Goal: Information Seeking & Learning: Compare options

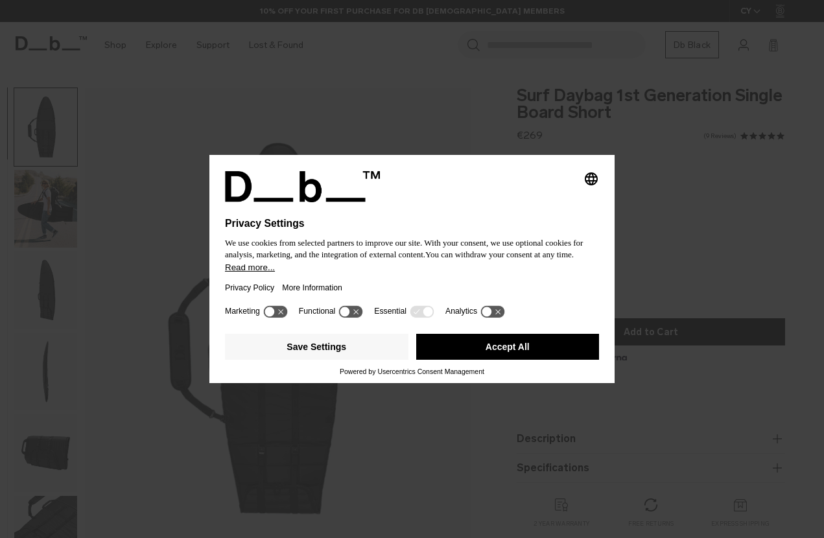
click at [484, 351] on button "Accept All" at bounding box center [507, 347] width 183 height 26
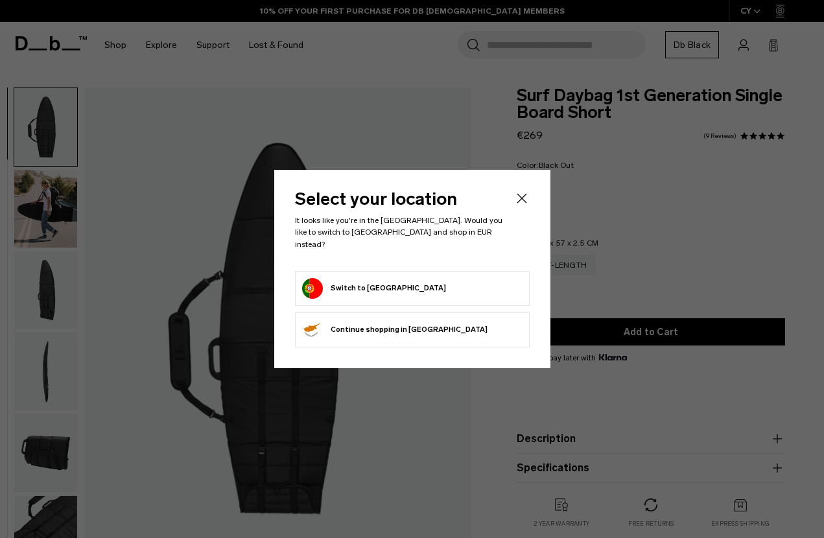
click at [383, 281] on button "Switch to [GEOGRAPHIC_DATA]" at bounding box center [374, 288] width 144 height 21
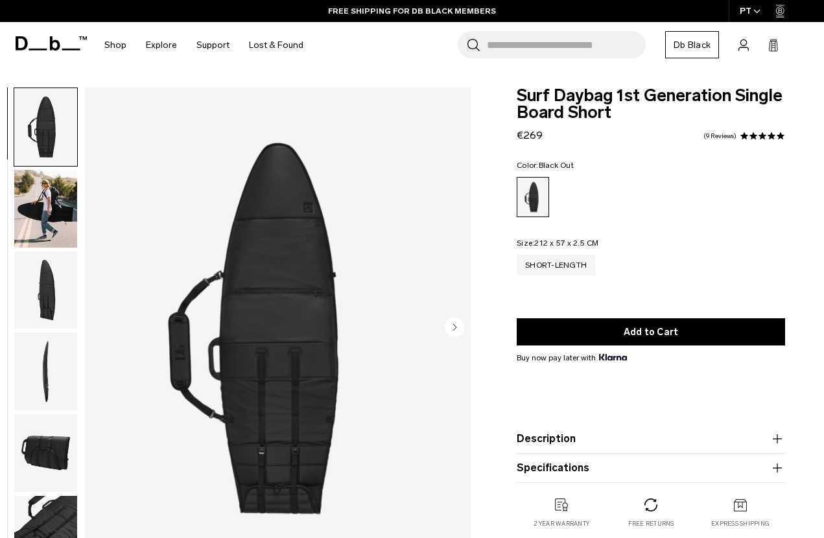
click at [51, 138] on img "button" at bounding box center [45, 127] width 63 height 78
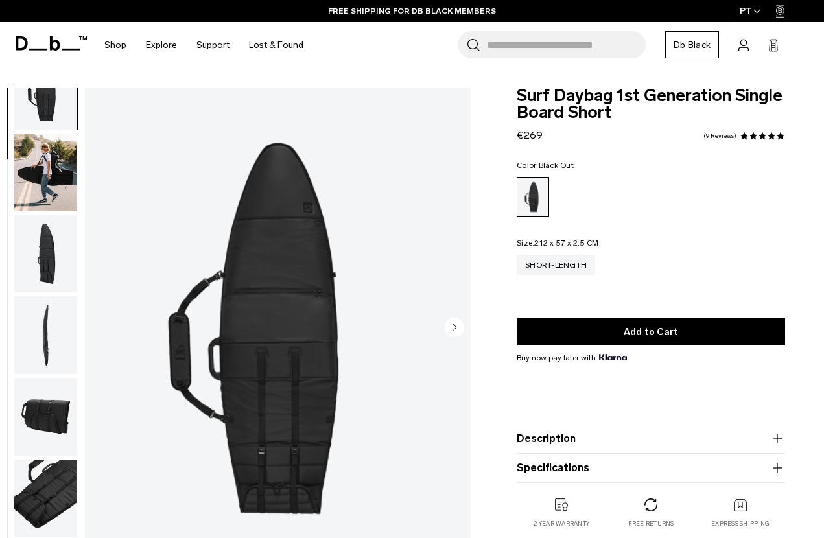
click at [42, 318] on img "button" at bounding box center [45, 335] width 63 height 78
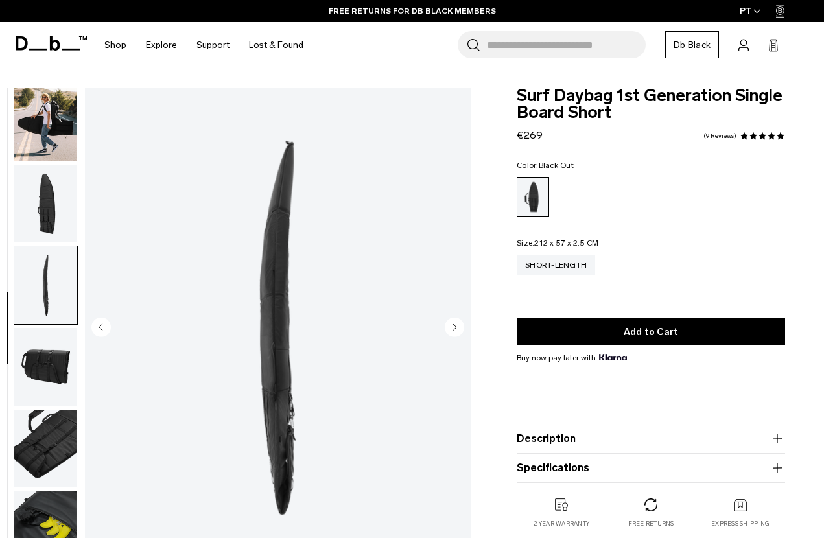
scroll to position [93, 0]
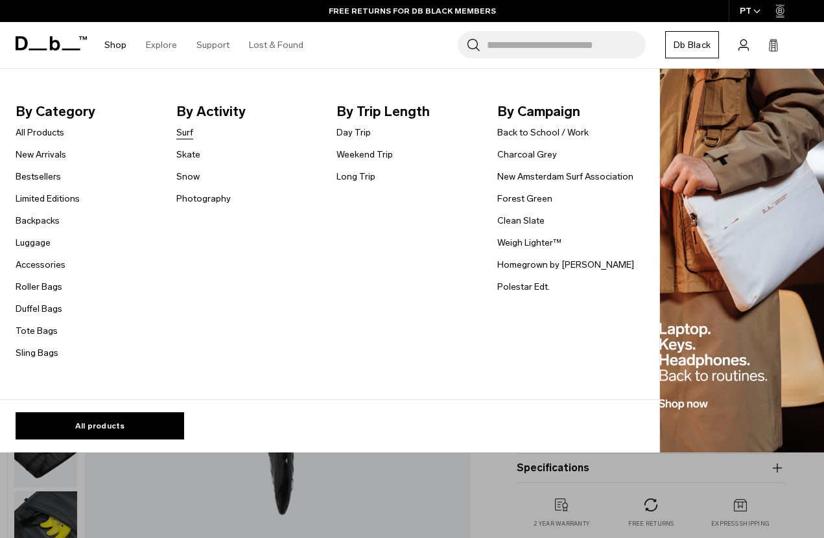
click at [185, 132] on link "Surf" at bounding box center [184, 133] width 17 height 14
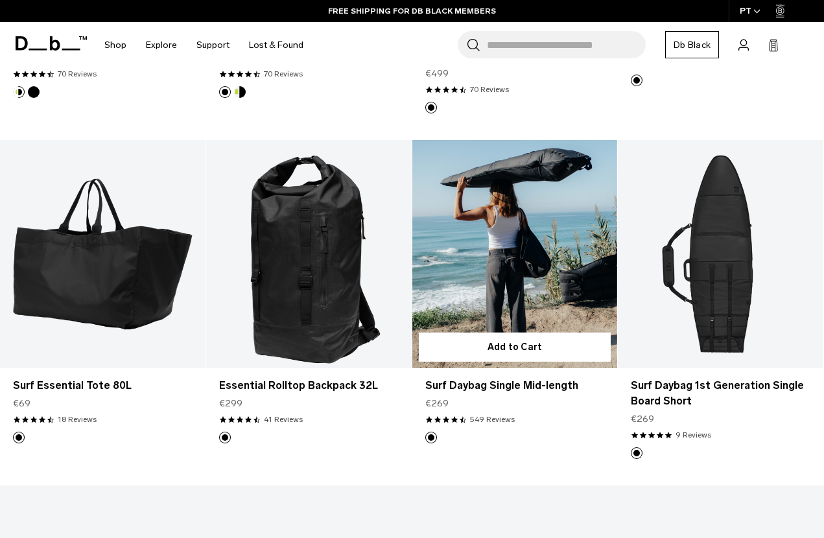
scroll to position [519, 0]
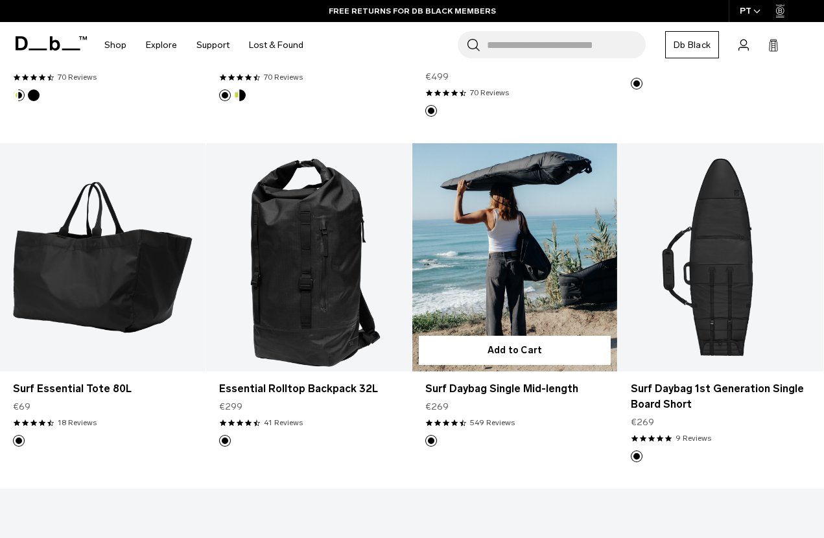
click at [527, 152] on link "Surf Daybag Single Mid-length" at bounding box center [515, 257] width 206 height 228
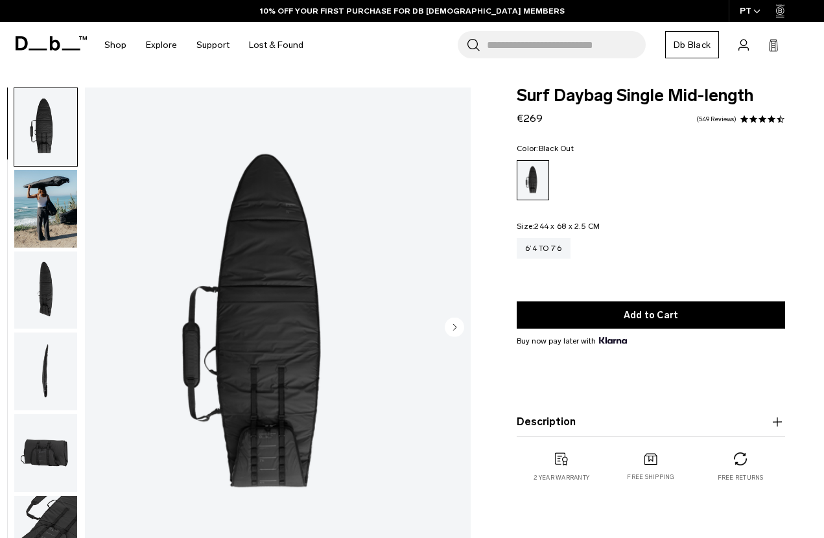
click at [456, 327] on icon "Next slide" at bounding box center [455, 327] width 3 height 6
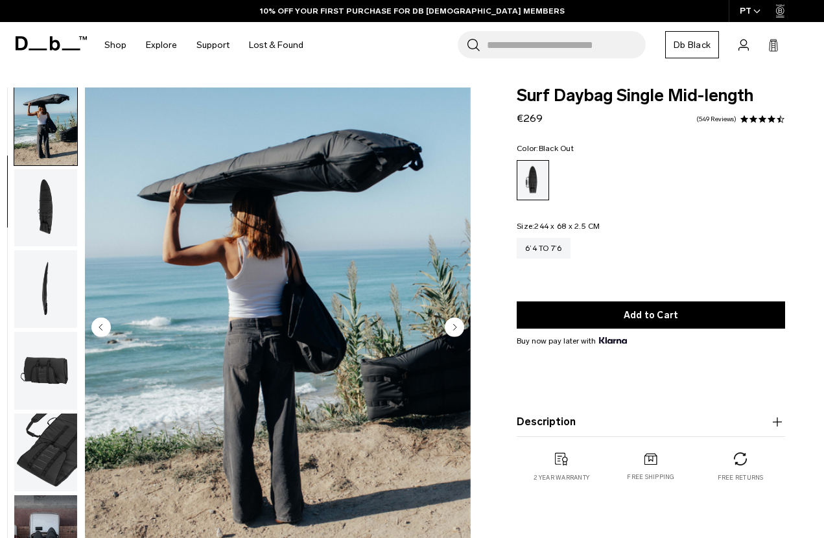
click at [455, 326] on icon "Next slide" at bounding box center [455, 327] width 3 height 6
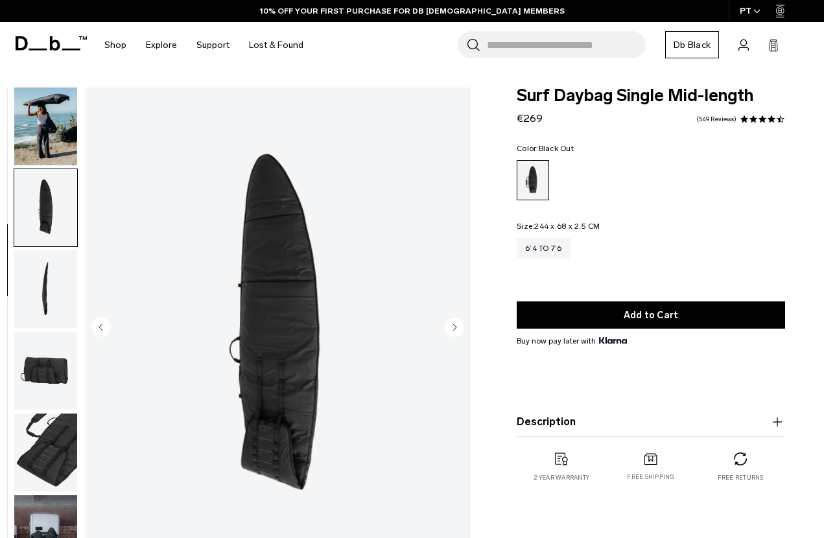
scroll to position [93, 0]
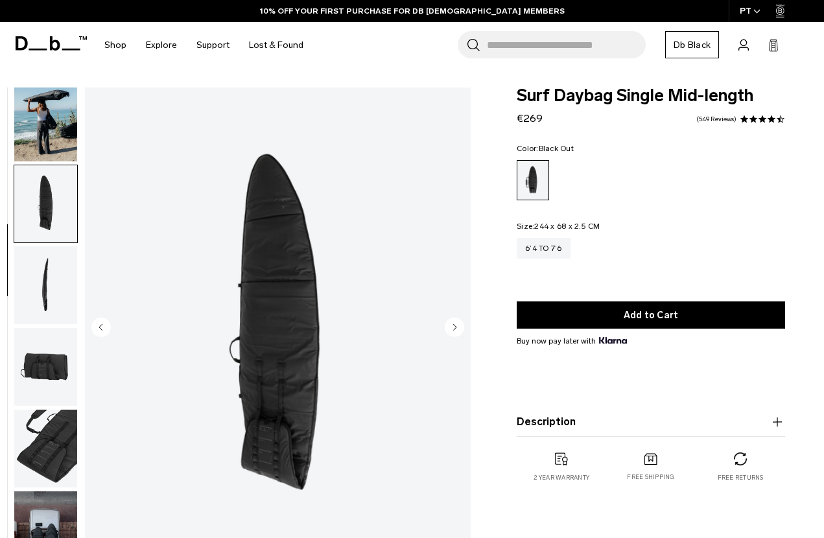
click at [453, 327] on circle "Next slide" at bounding box center [454, 326] width 19 height 19
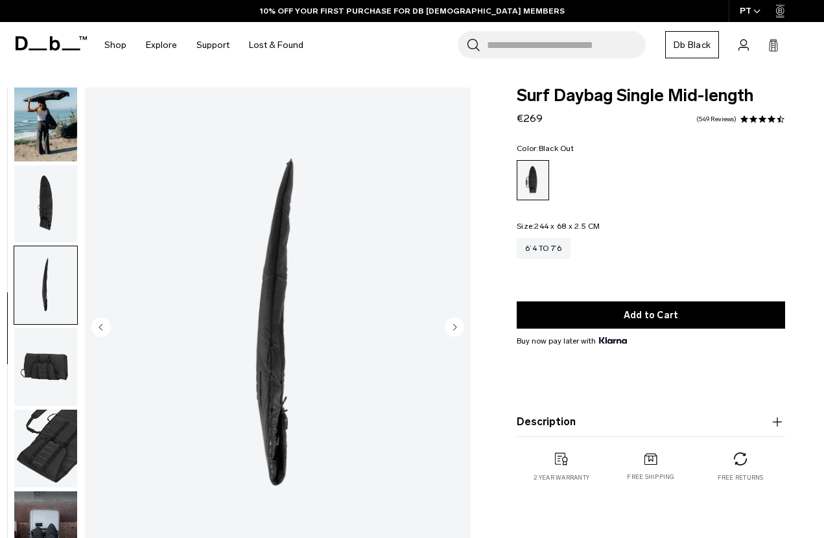
click at [453, 327] on circle "Next slide" at bounding box center [454, 326] width 19 height 19
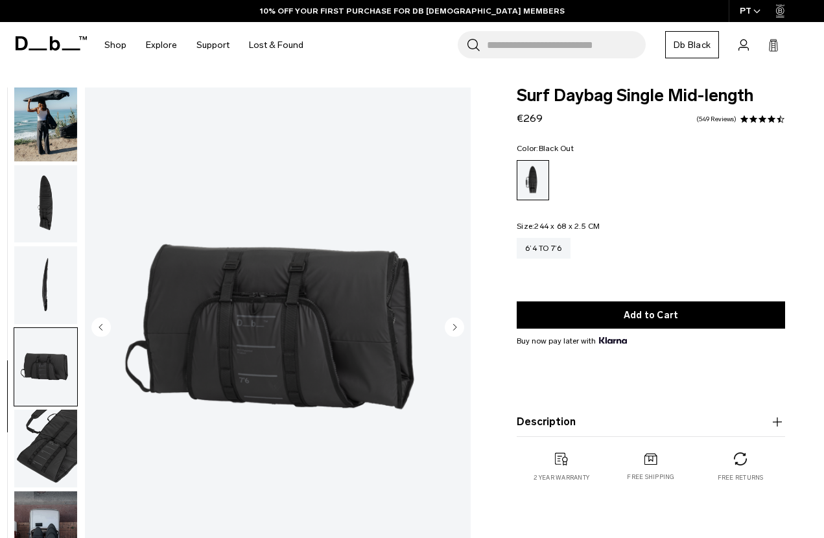
click at [453, 327] on circle "Next slide" at bounding box center [454, 326] width 19 height 19
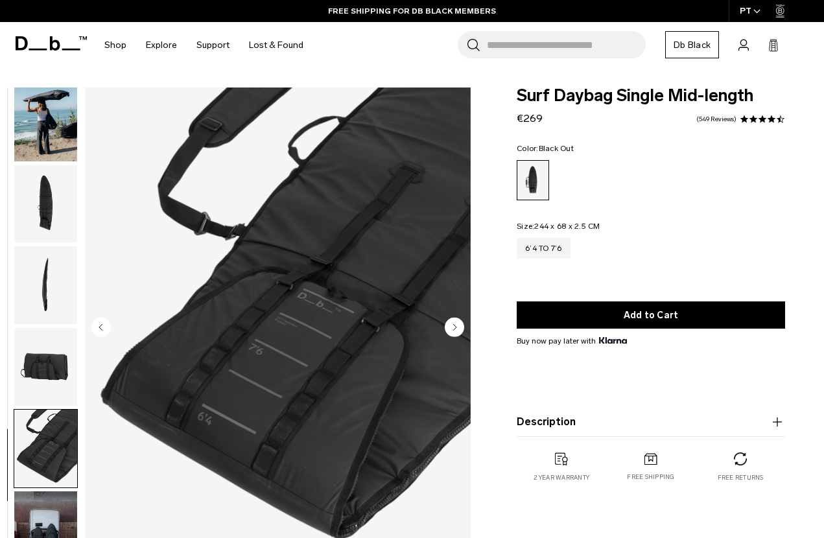
click at [453, 327] on circle "Next slide" at bounding box center [454, 326] width 19 height 19
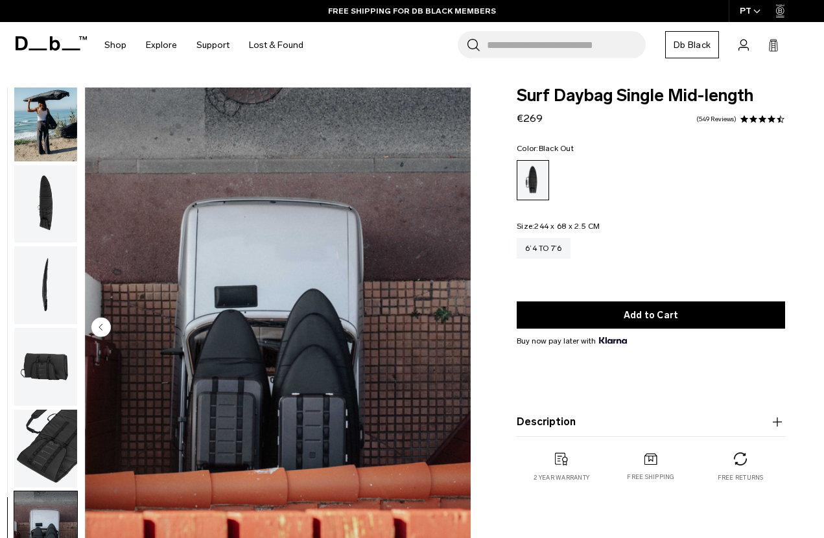
click at [453, 327] on img "7 / 7" at bounding box center [278, 329] width 386 height 482
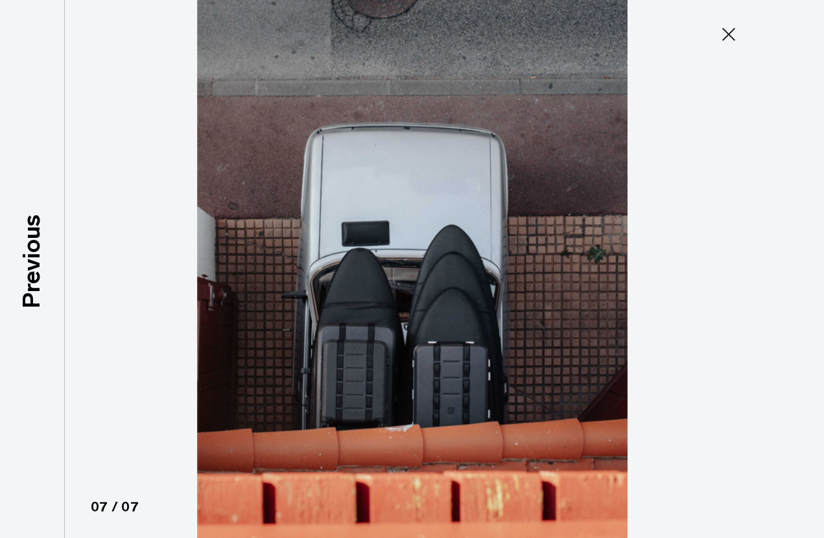
click at [453, 327] on img at bounding box center [412, 269] width 583 height 538
click at [728, 36] on icon at bounding box center [728, 34] width 13 height 13
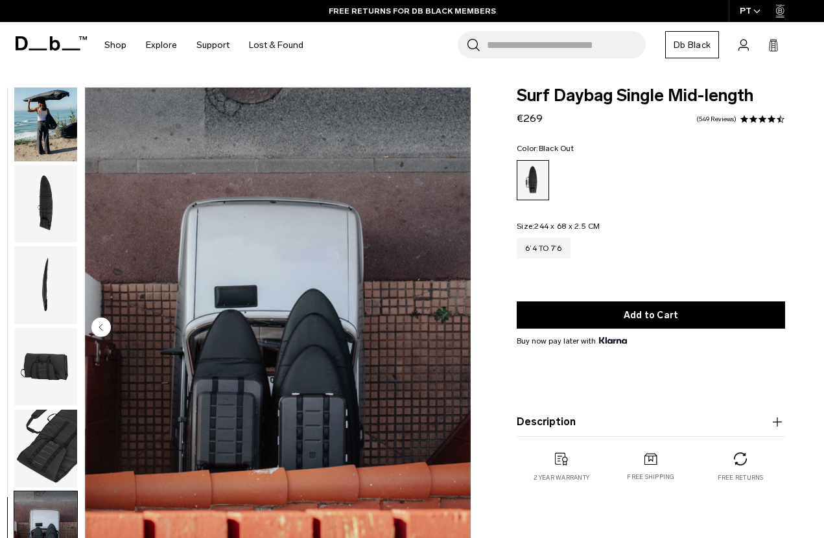
scroll to position [0, 0]
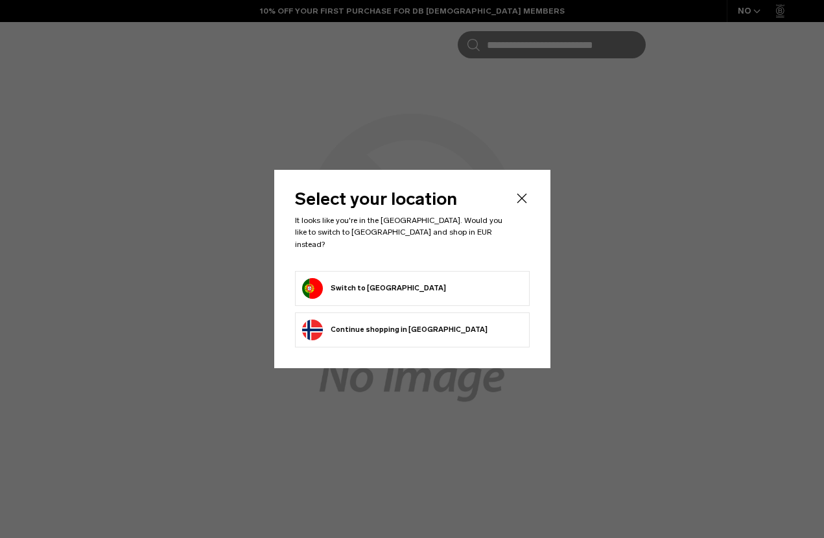
click at [355, 278] on button "Switch to [GEOGRAPHIC_DATA]" at bounding box center [374, 288] width 144 height 21
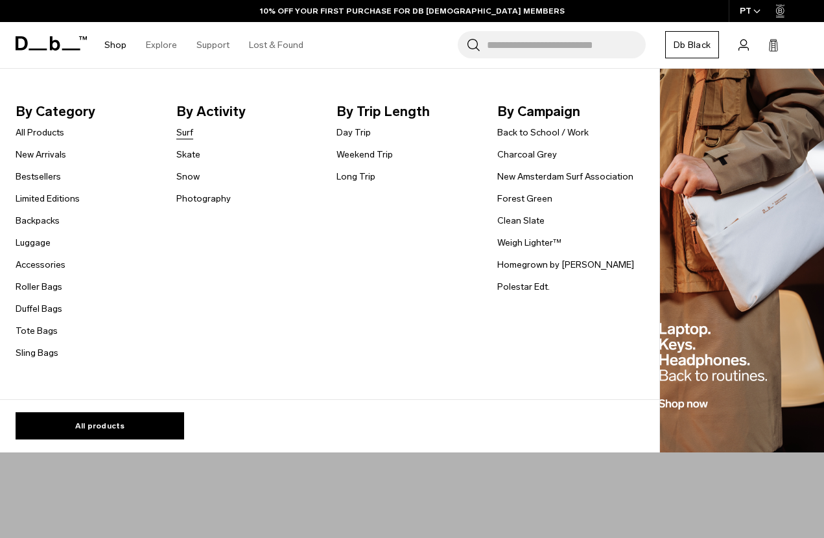
click at [186, 130] on link "Surf" at bounding box center [184, 133] width 17 height 14
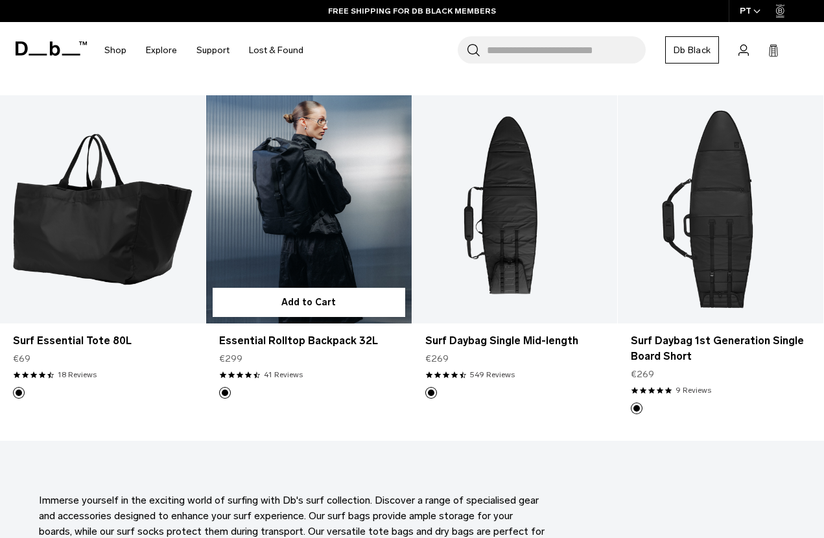
scroll to position [567, 0]
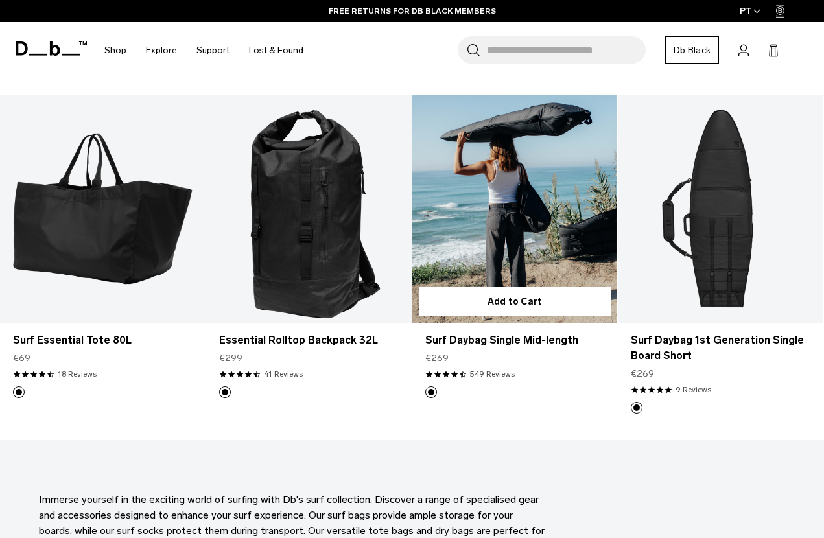
click at [518, 205] on link "Surf Daybag Single Mid-length" at bounding box center [515, 209] width 206 height 228
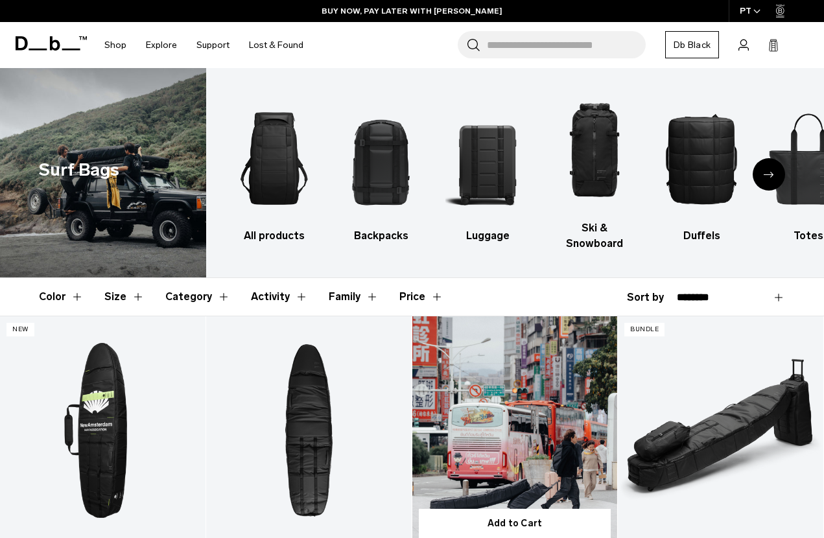
scroll to position [0, 0]
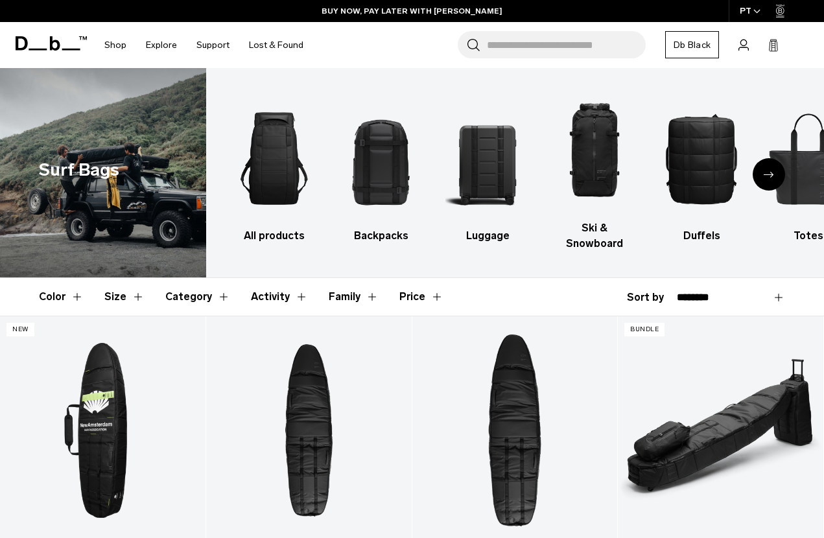
click at [772, 172] on icon "Next slide" at bounding box center [769, 175] width 10 height 6
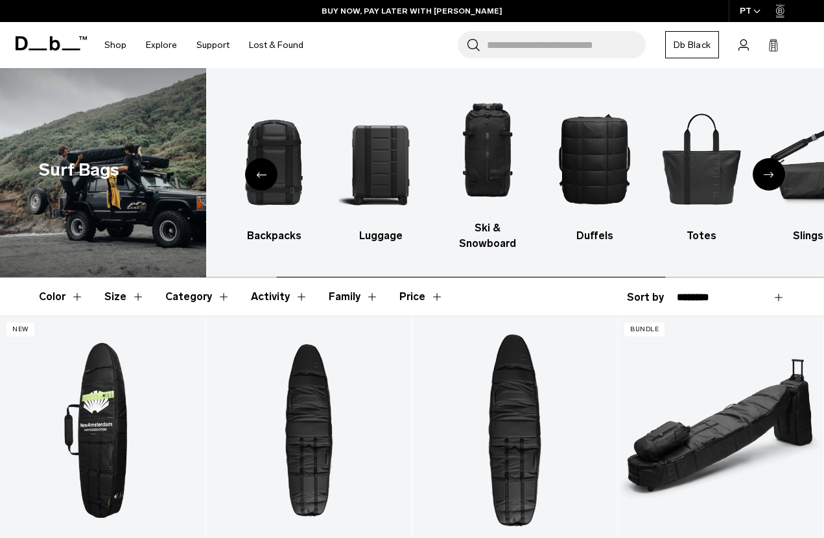
click at [771, 172] on icon "Next slide" at bounding box center [769, 175] width 10 height 6
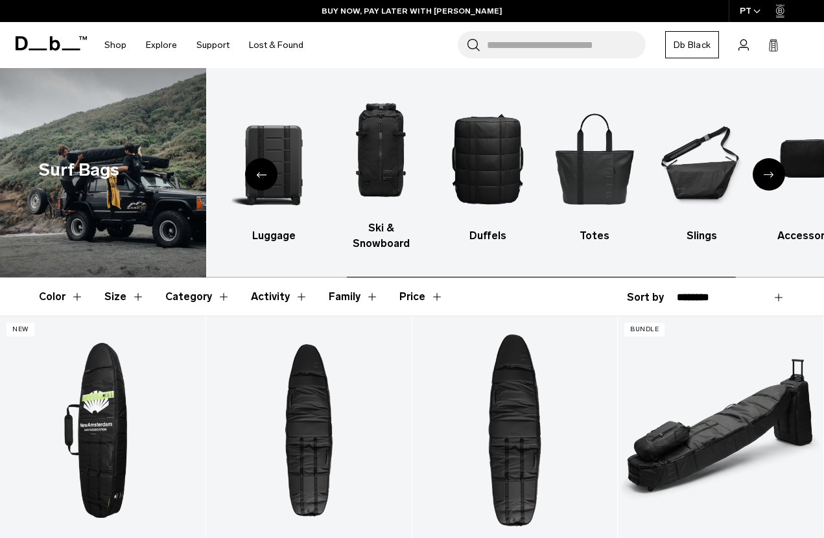
click at [771, 172] on icon "Next slide" at bounding box center [769, 175] width 10 height 6
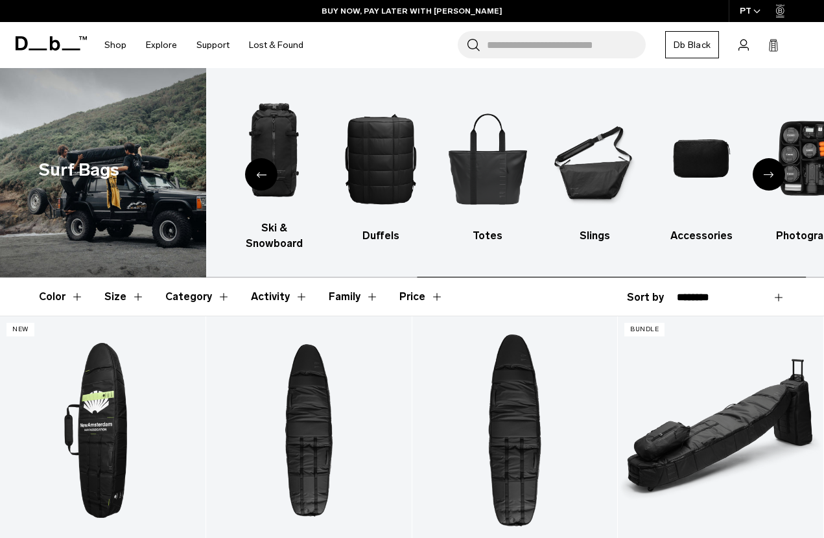
click at [771, 172] on icon "Next slide" at bounding box center [769, 175] width 10 height 6
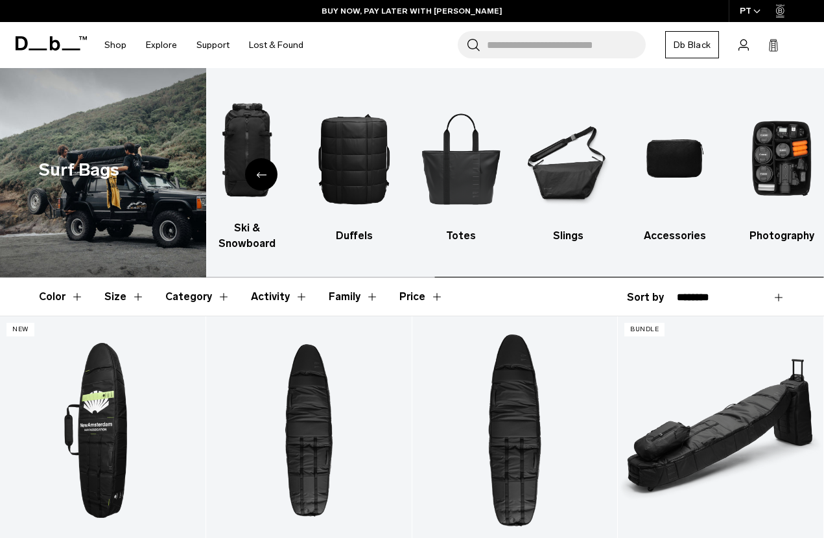
click at [771, 168] on img "9 / 9" at bounding box center [782, 158] width 84 height 126
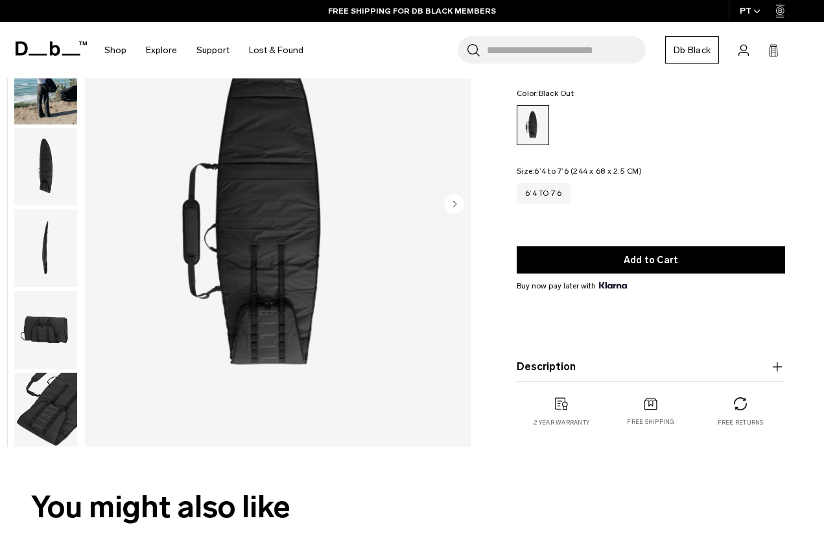
scroll to position [124, 0]
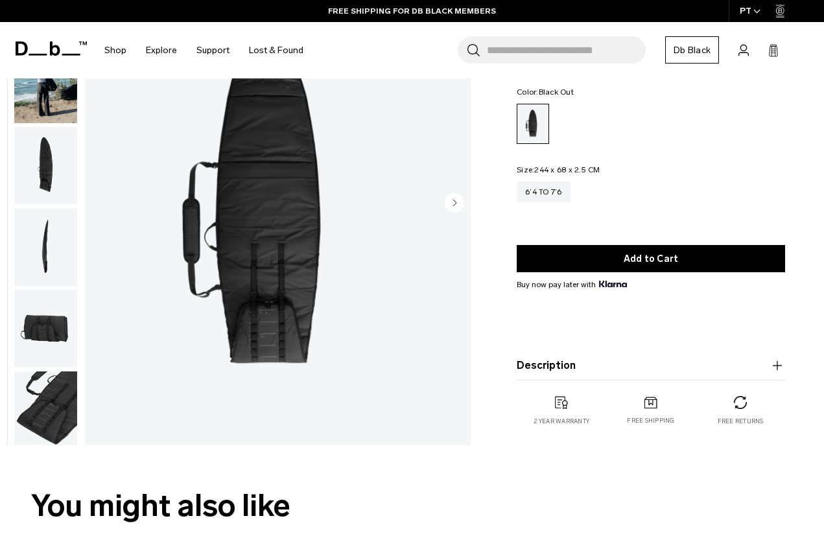
click at [455, 200] on circle "Next slide" at bounding box center [454, 202] width 19 height 19
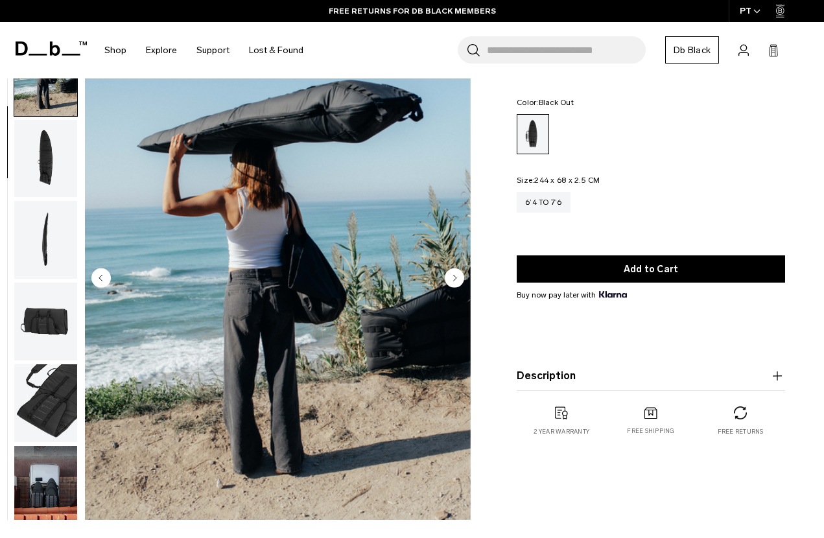
scroll to position [43, 0]
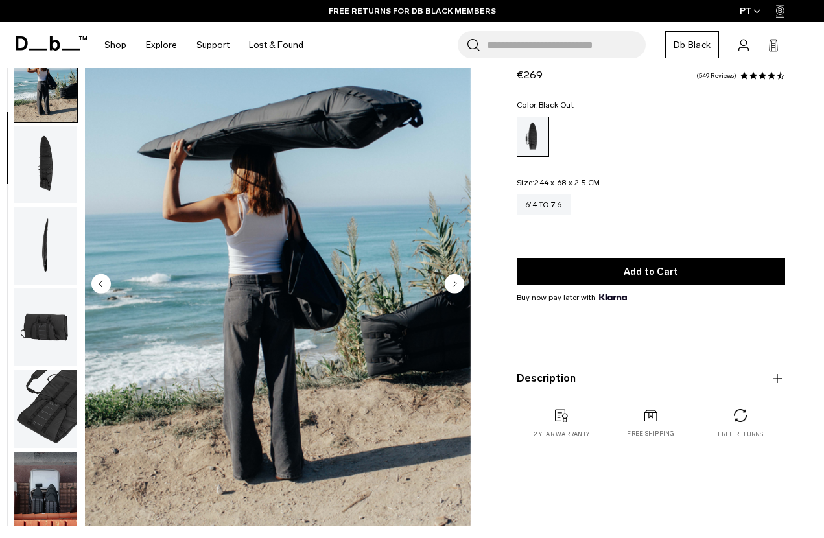
click at [451, 281] on circle "Next slide" at bounding box center [454, 283] width 19 height 19
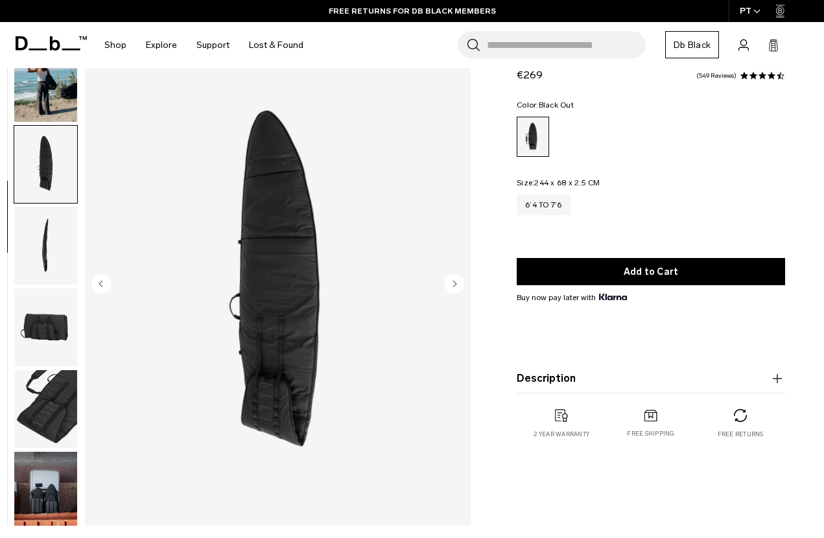
scroll to position [93, 0]
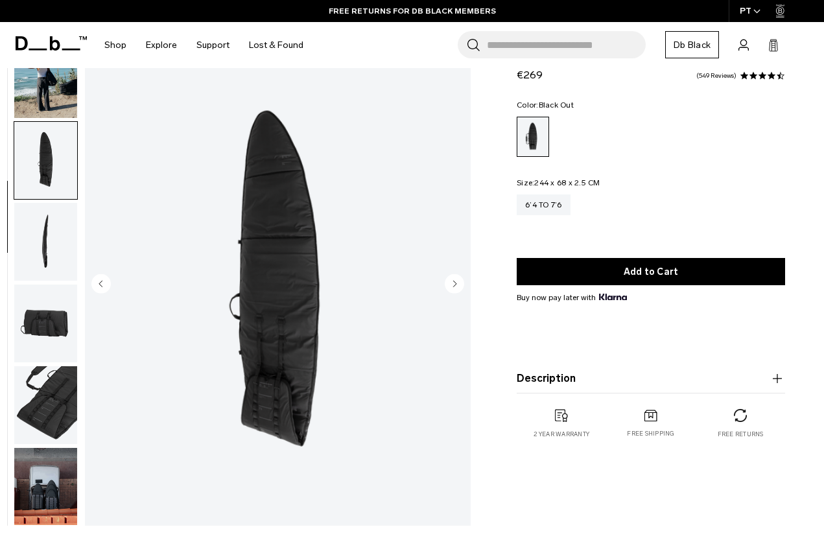
click at [451, 281] on circle "Next slide" at bounding box center [454, 283] width 19 height 19
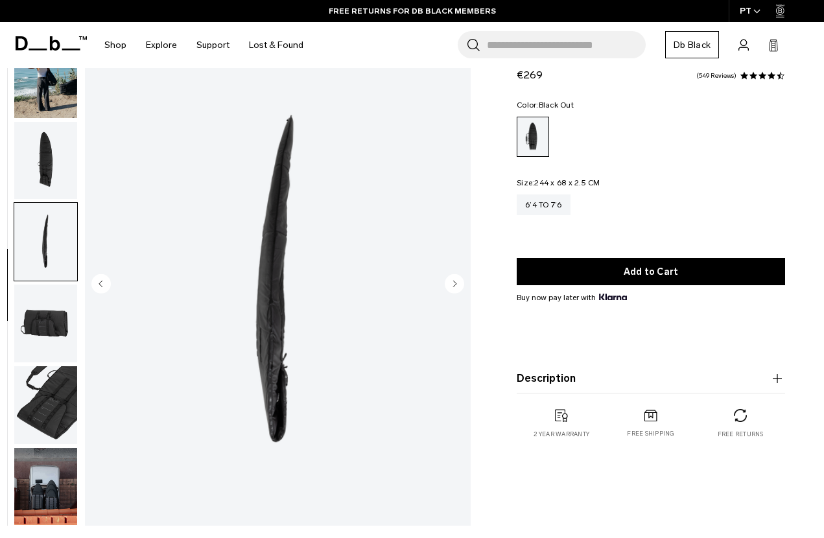
click at [451, 282] on circle "Next slide" at bounding box center [454, 283] width 19 height 19
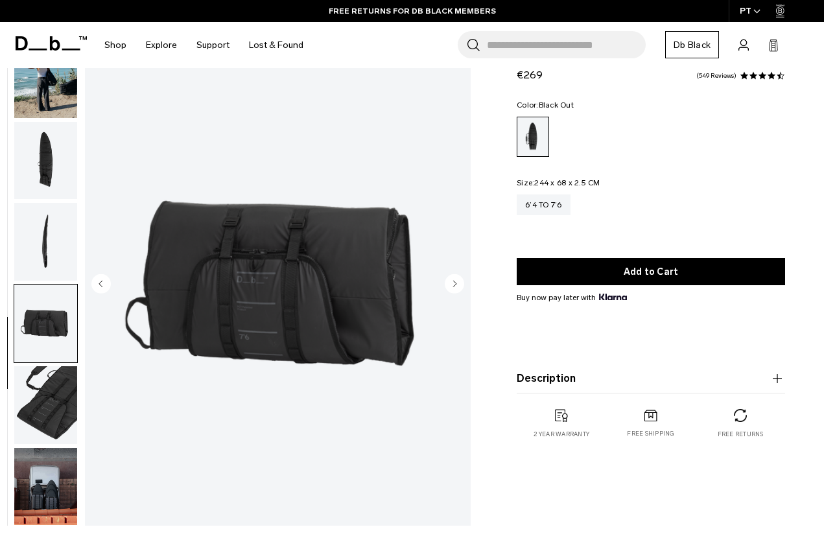
click at [451, 282] on circle "Next slide" at bounding box center [454, 283] width 19 height 19
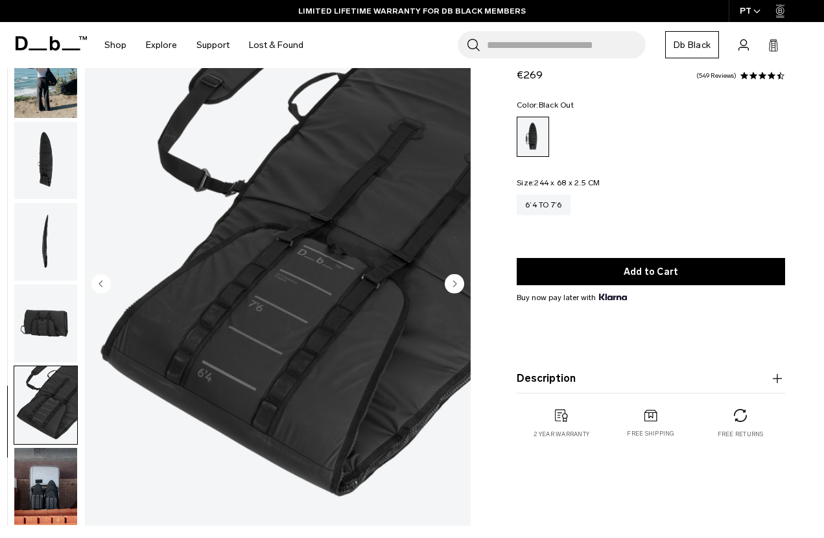
click at [451, 282] on circle "Next slide" at bounding box center [454, 283] width 19 height 19
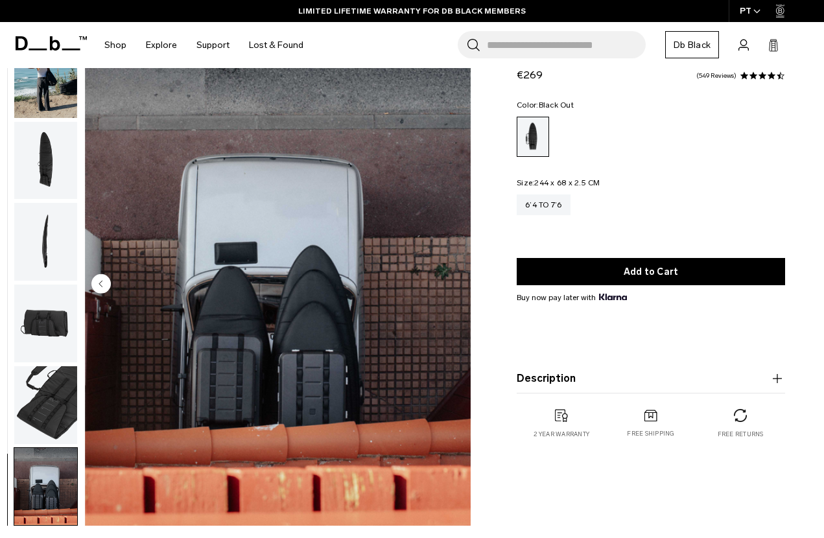
click at [451, 282] on img "7 / 7" at bounding box center [278, 285] width 386 height 482
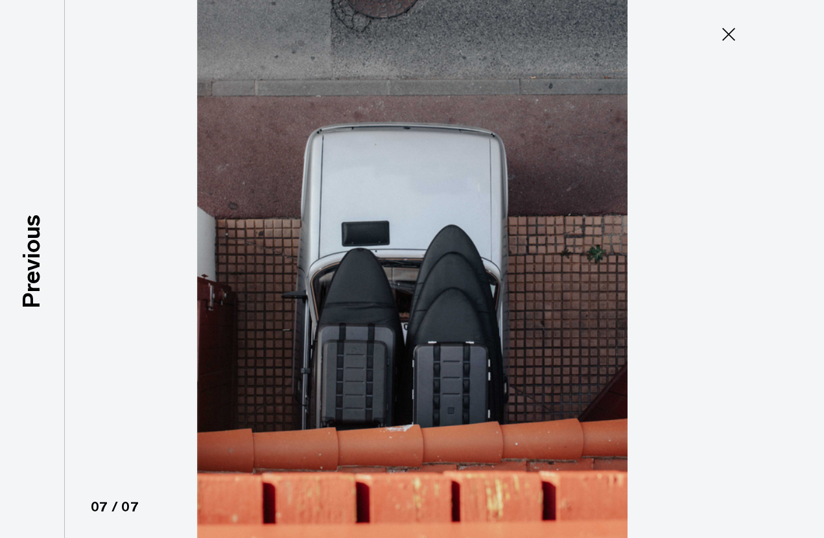
click at [451, 282] on img at bounding box center [412, 269] width 583 height 538
click at [722, 33] on icon at bounding box center [728, 34] width 21 height 21
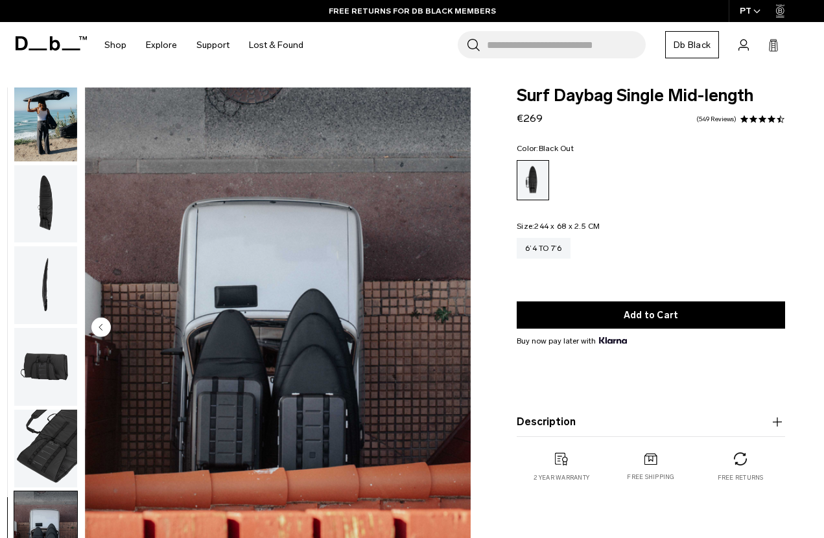
scroll to position [0, 0]
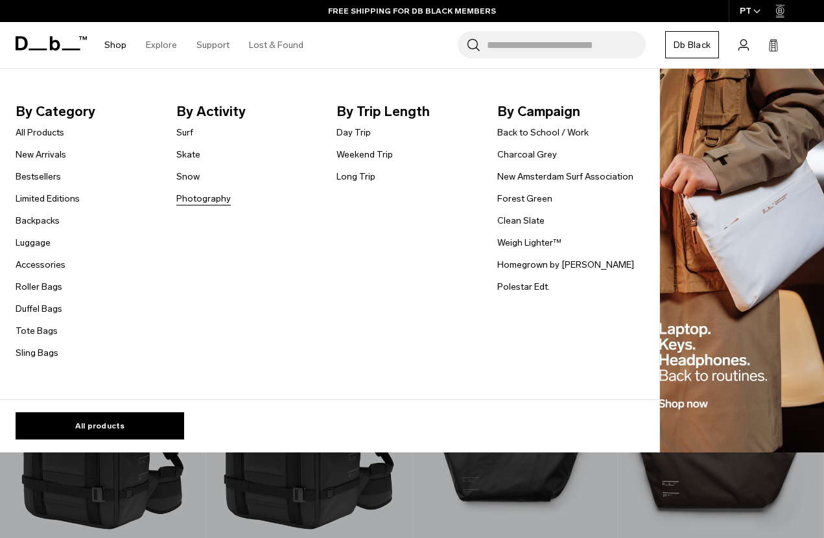
click at [202, 192] on link "Photography" at bounding box center [203, 199] width 54 height 14
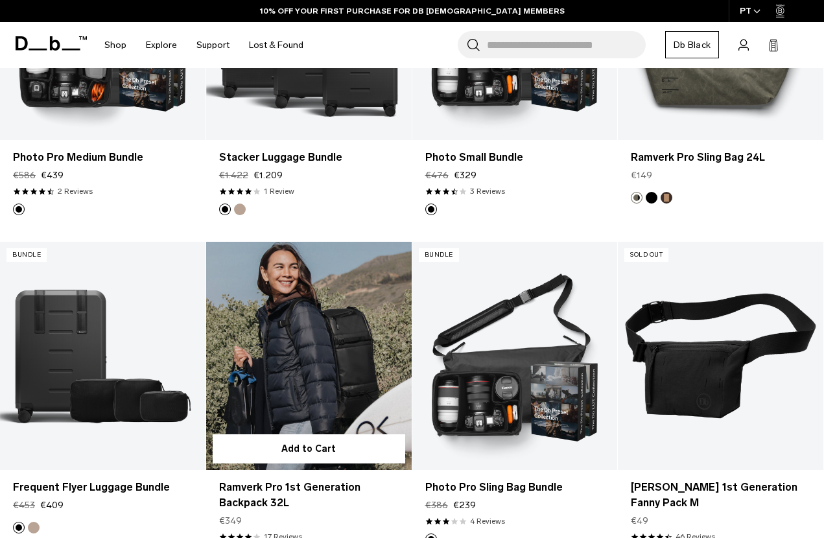
scroll to position [1739, 0]
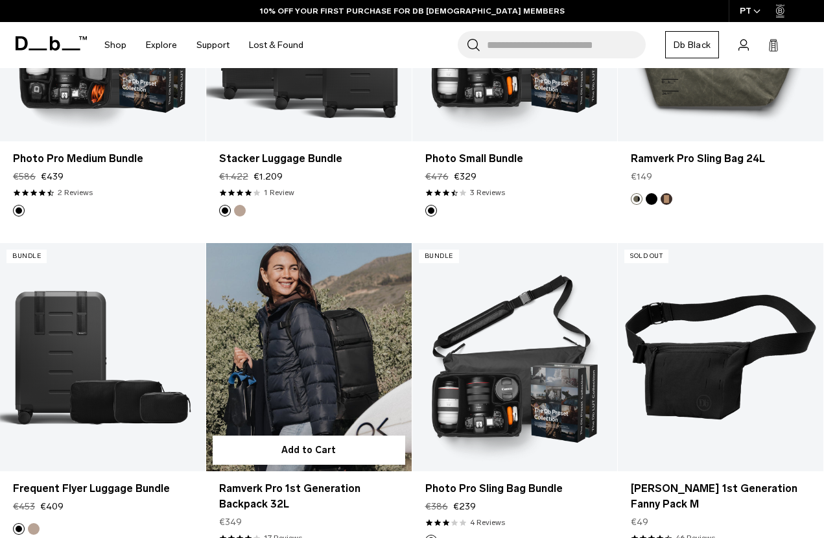
click at [328, 312] on link "Ramverk Pro 1st Generation Backpack 32L" at bounding box center [309, 357] width 206 height 228
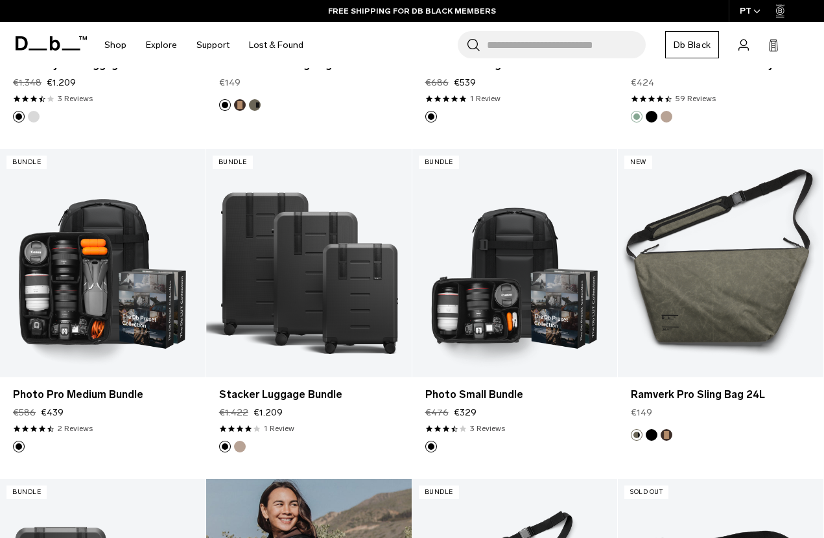
scroll to position [1499, 0]
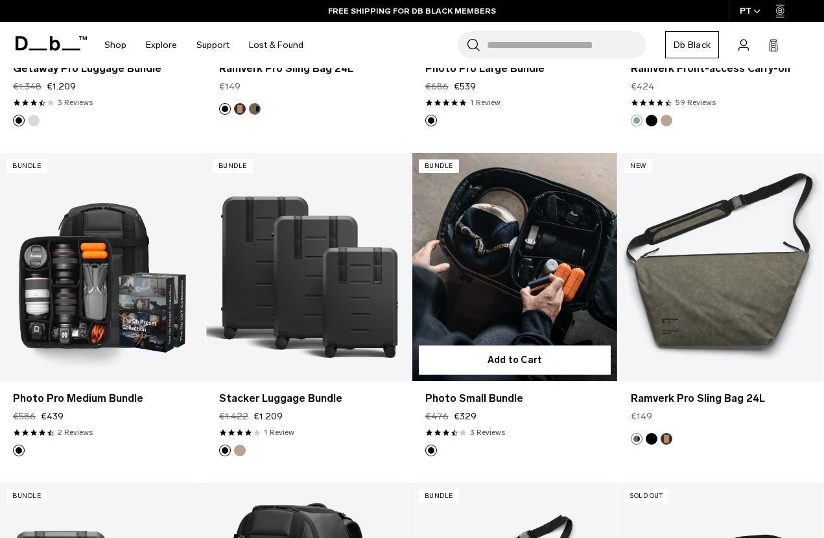
click at [507, 217] on link "Photo Small Bundle" at bounding box center [515, 267] width 206 height 228
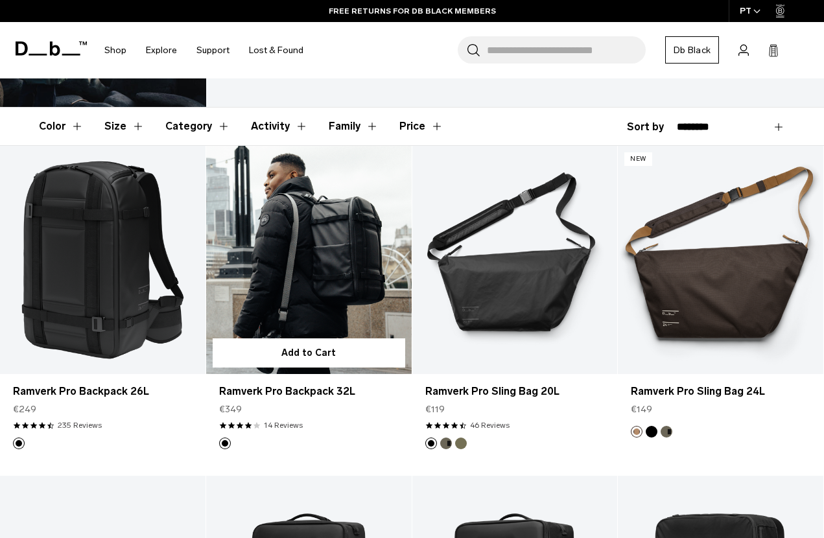
scroll to position [171, 0]
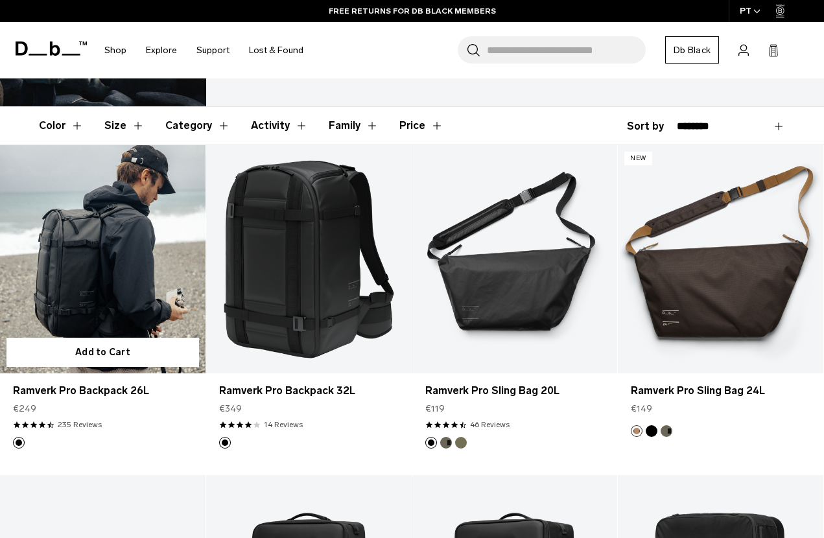
click at [107, 223] on link "Ramverk Pro Backpack 26L" at bounding box center [103, 259] width 206 height 228
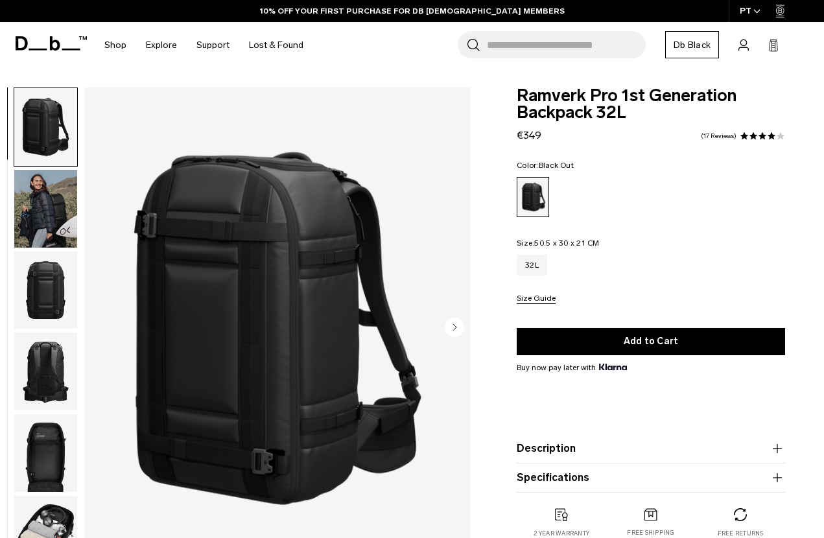
click at [56, 207] on img "button" at bounding box center [45, 209] width 63 height 78
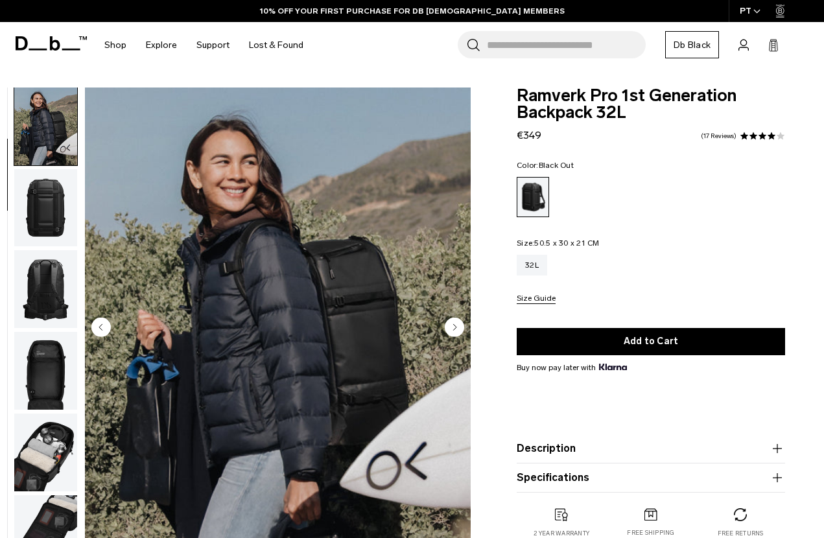
click at [57, 223] on img "button" at bounding box center [45, 208] width 63 height 78
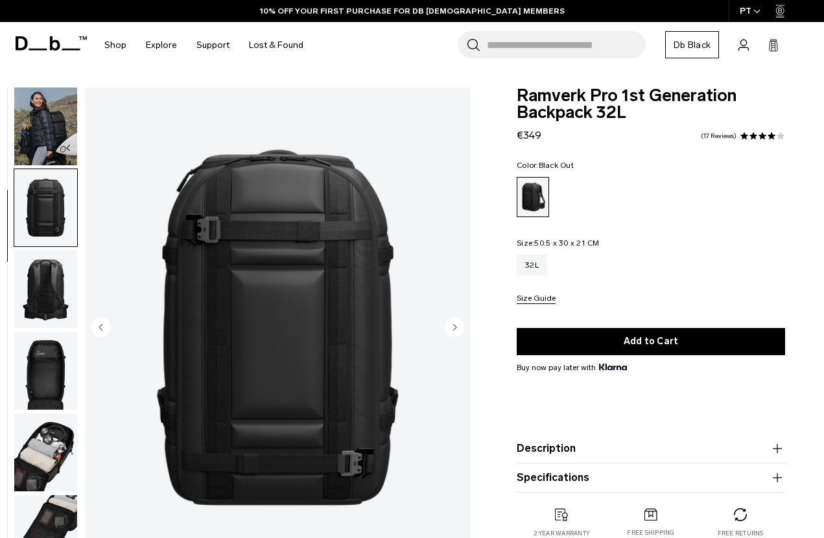
scroll to position [165, 0]
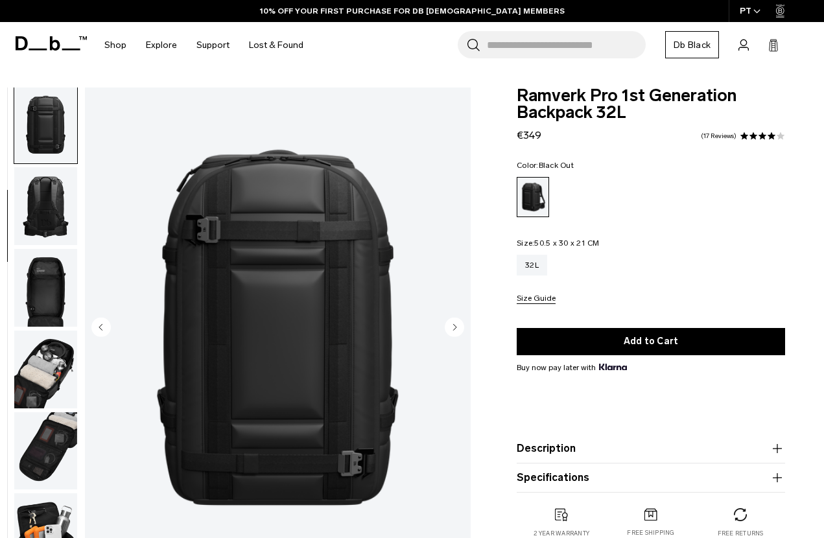
click at [455, 328] on icon "Next slide" at bounding box center [455, 327] width 3 height 6
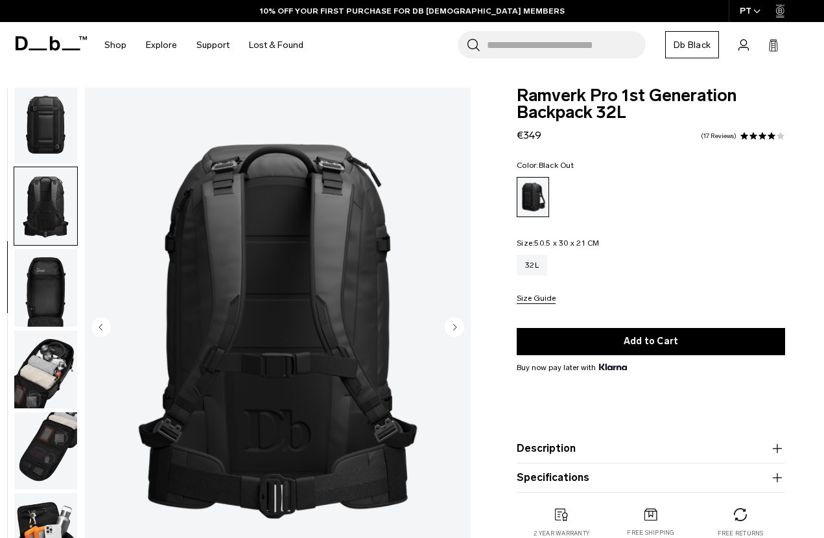
scroll to position [248, 0]
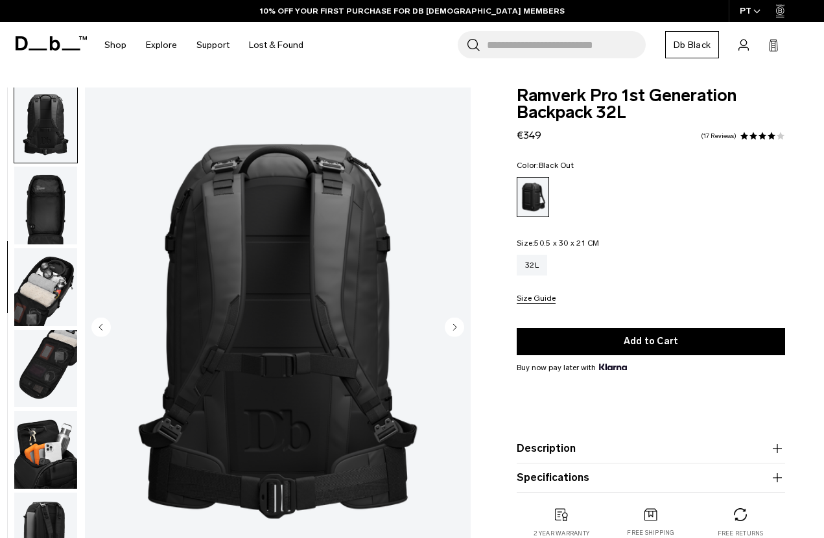
click at [455, 328] on icon "Next slide" at bounding box center [455, 327] width 3 height 6
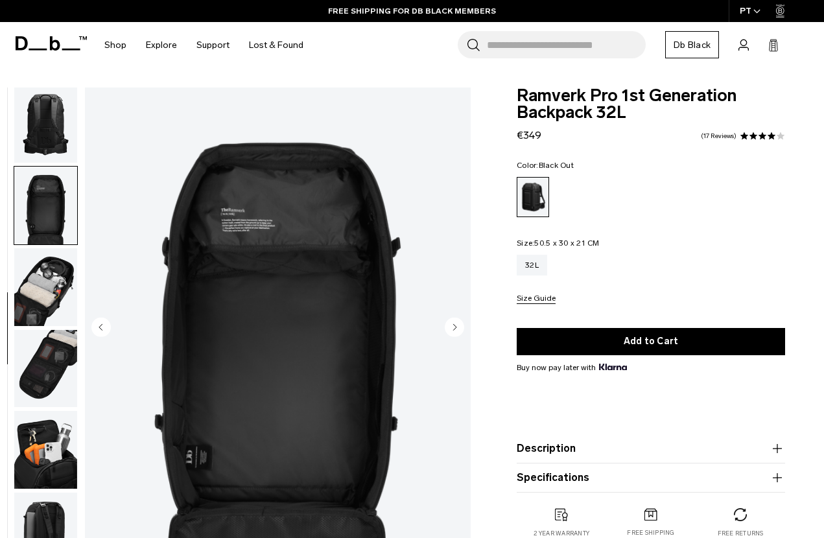
scroll to position [258, 0]
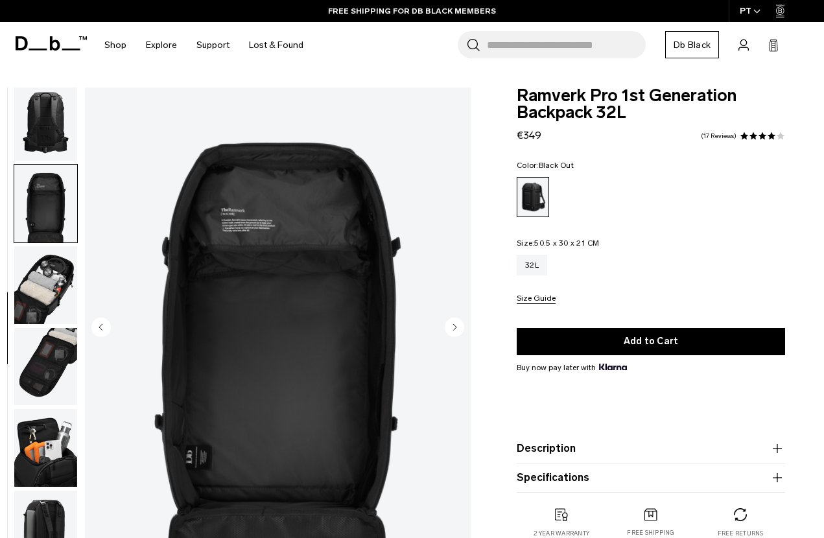
click at [455, 328] on icon "Next slide" at bounding box center [455, 327] width 3 height 6
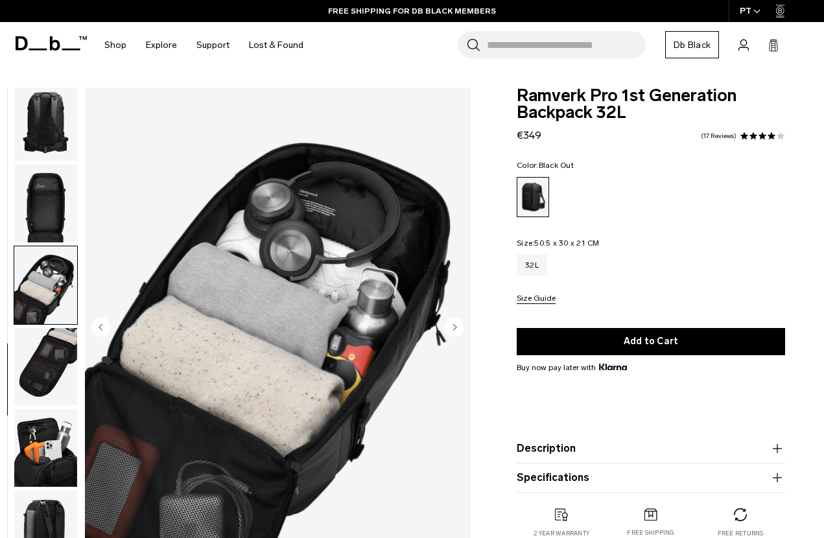
click at [454, 326] on icon "Next slide" at bounding box center [455, 327] width 3 height 6
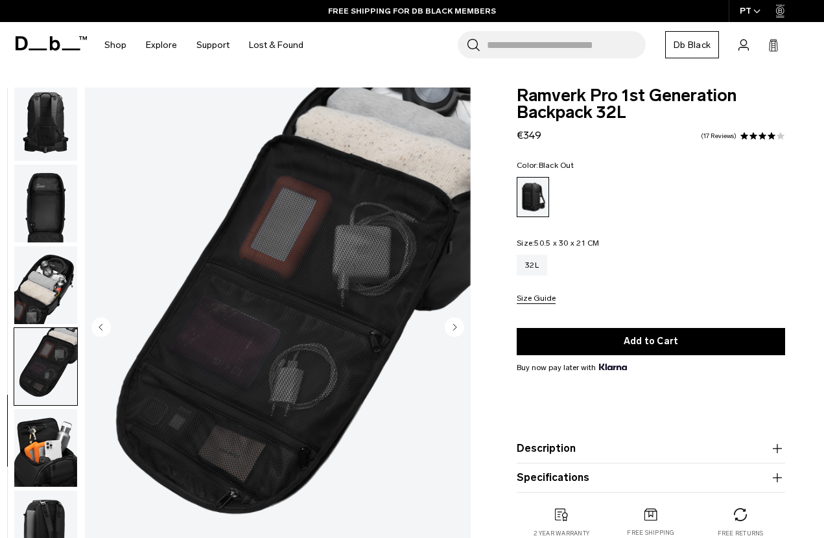
click at [454, 326] on icon "Next slide" at bounding box center [455, 327] width 3 height 6
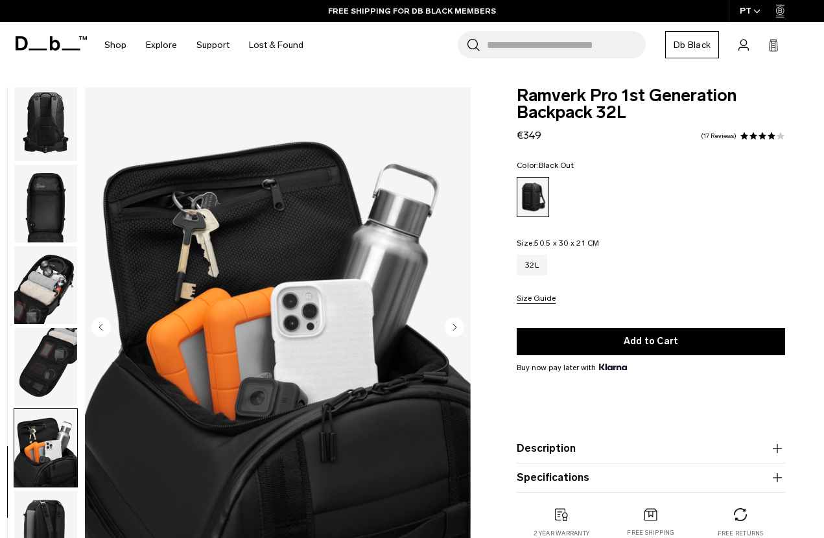
click at [454, 326] on icon "Next slide" at bounding box center [455, 327] width 3 height 6
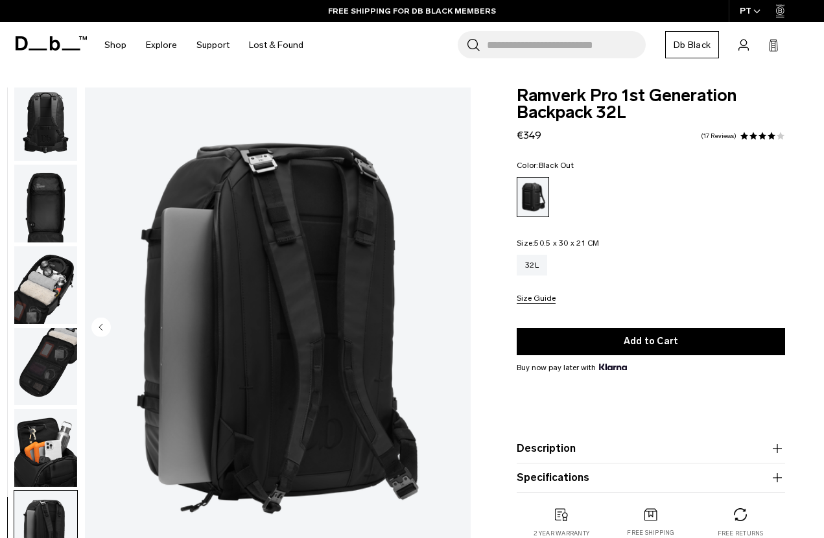
click at [454, 326] on img "9 / 9" at bounding box center [278, 329] width 386 height 482
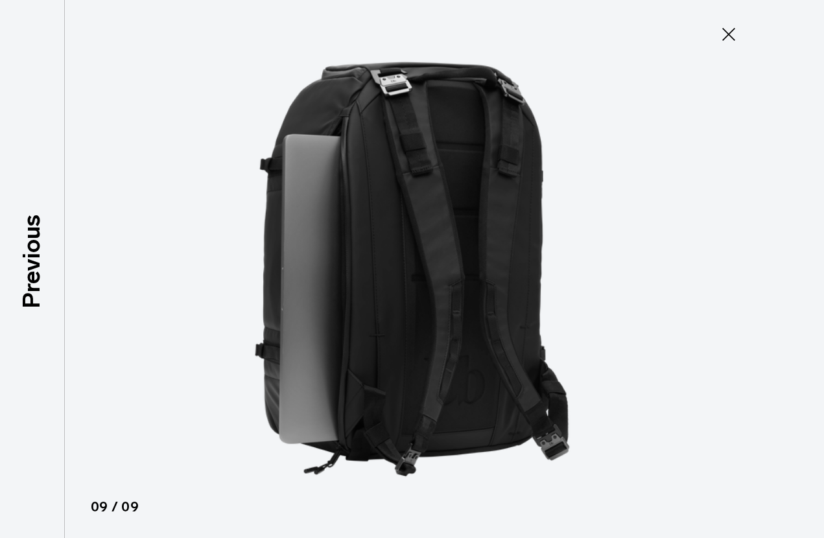
click at [730, 36] on icon at bounding box center [728, 34] width 13 height 13
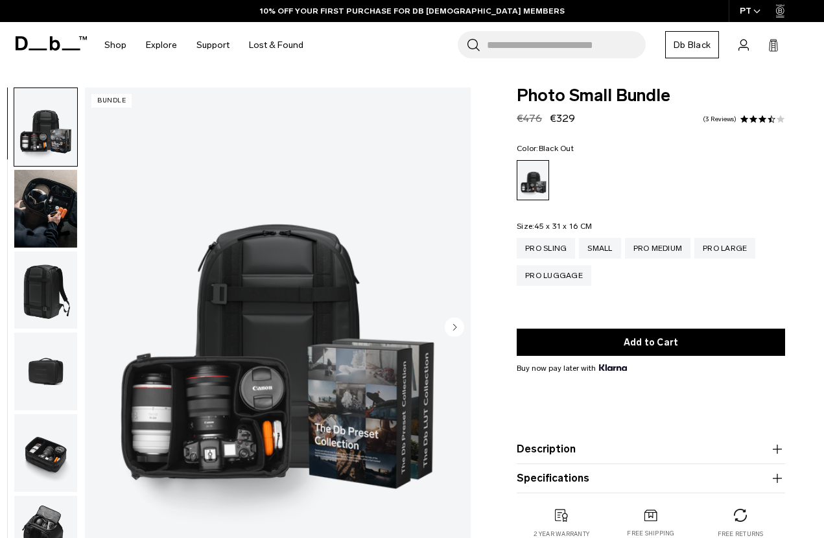
click at [454, 324] on circle "Next slide" at bounding box center [454, 326] width 19 height 19
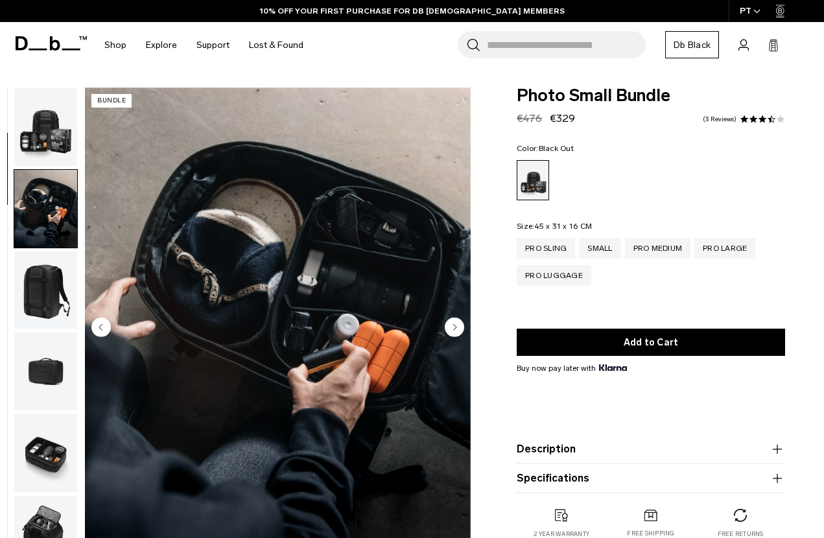
scroll to position [82, 0]
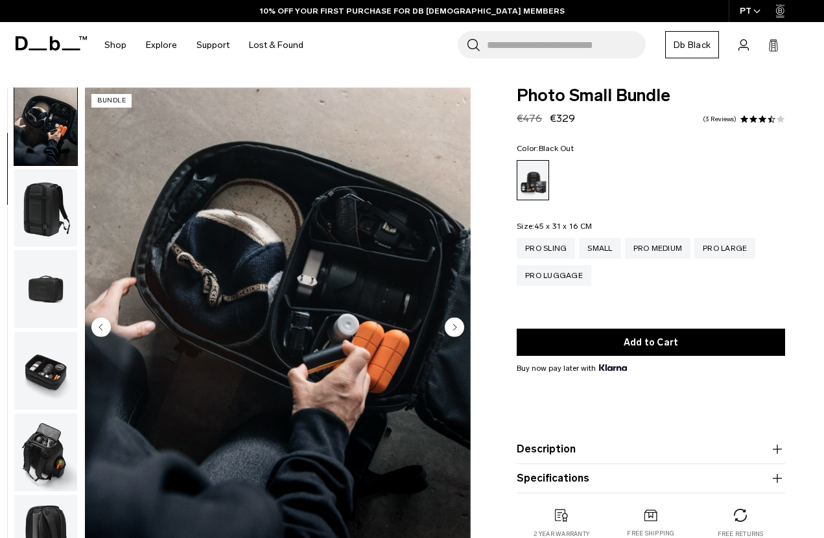
click at [453, 325] on circle "Next slide" at bounding box center [454, 326] width 19 height 19
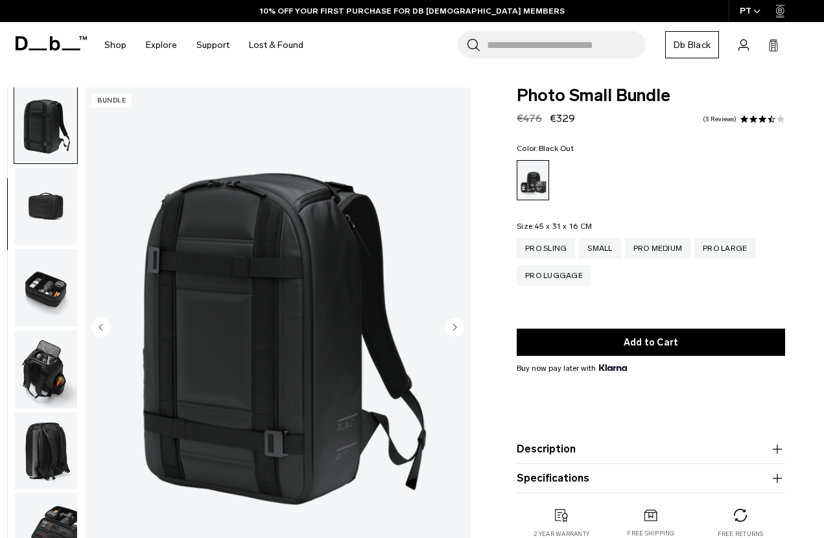
click at [453, 325] on circle "Next slide" at bounding box center [454, 326] width 19 height 19
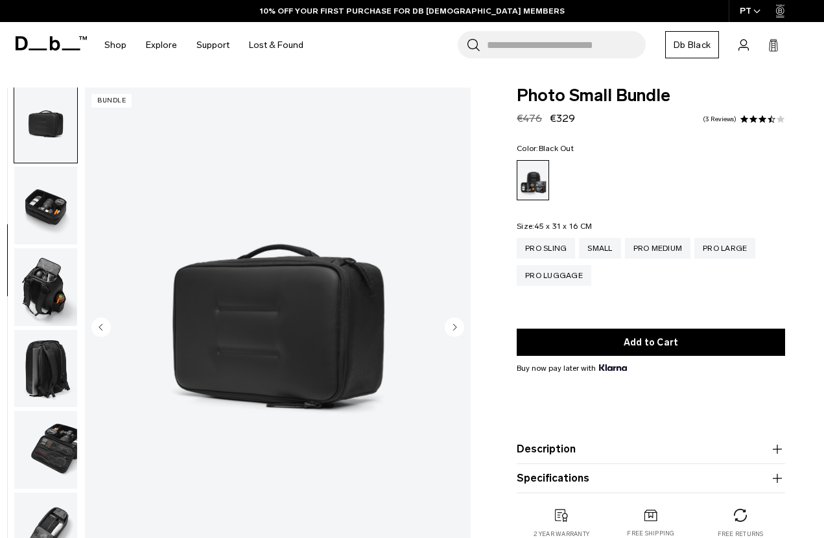
click at [453, 325] on circle "Next slide" at bounding box center [454, 326] width 19 height 19
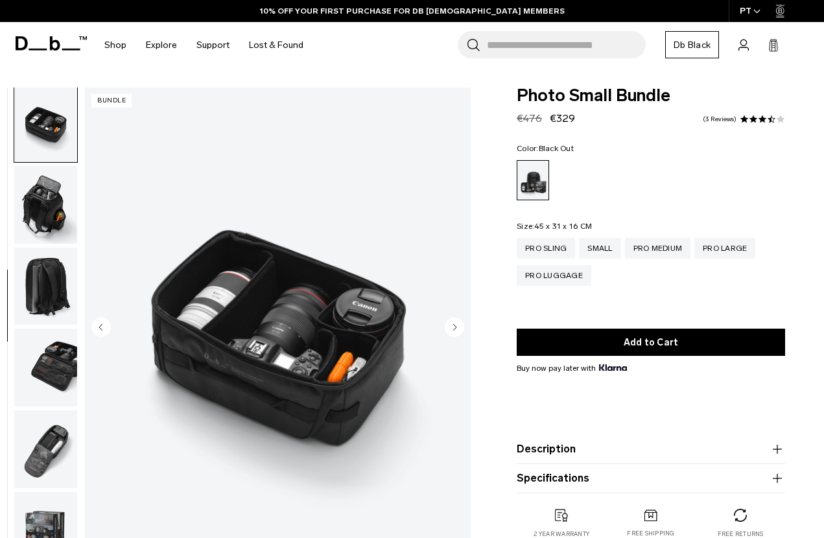
click at [453, 325] on circle "Next slide" at bounding box center [454, 326] width 19 height 19
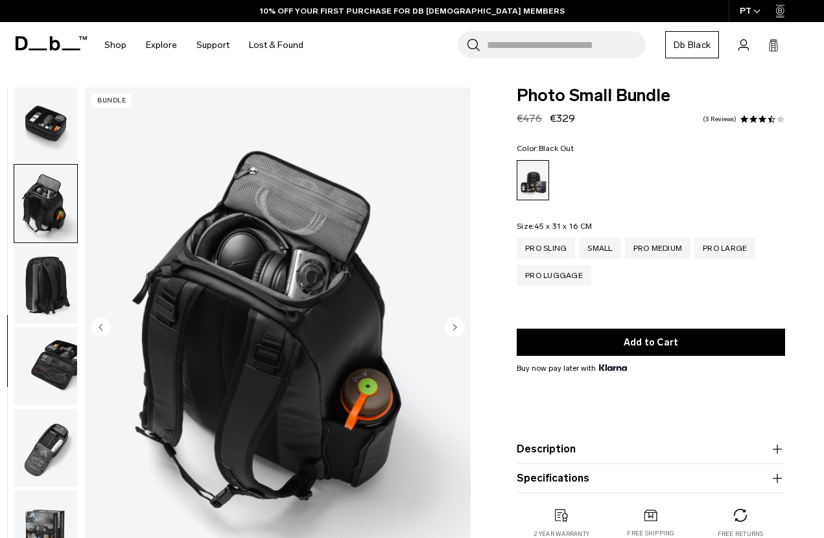
click at [453, 325] on circle "Next slide" at bounding box center [454, 326] width 19 height 19
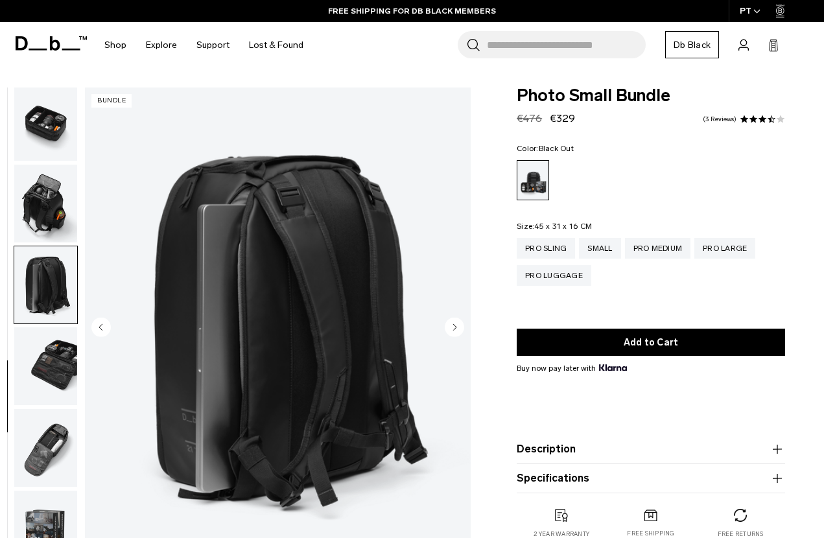
click at [453, 325] on circle "Next slide" at bounding box center [454, 326] width 19 height 19
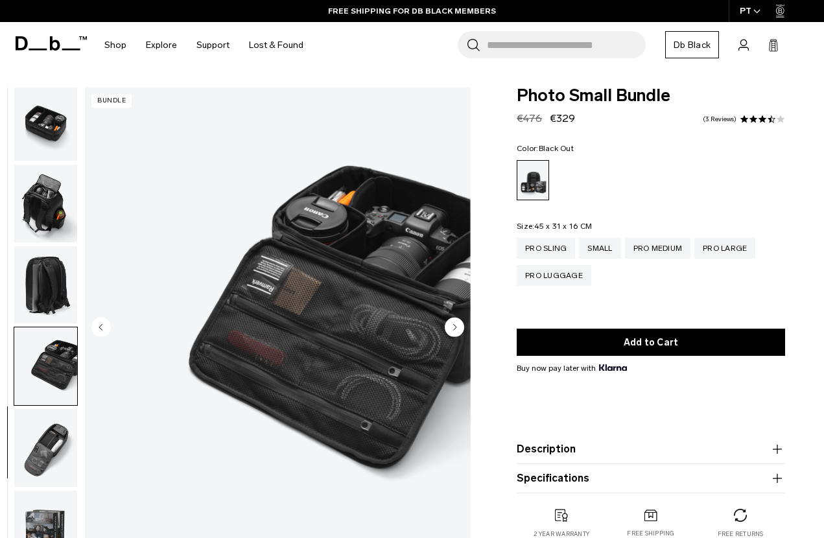
click at [453, 325] on circle "Next slide" at bounding box center [454, 326] width 19 height 19
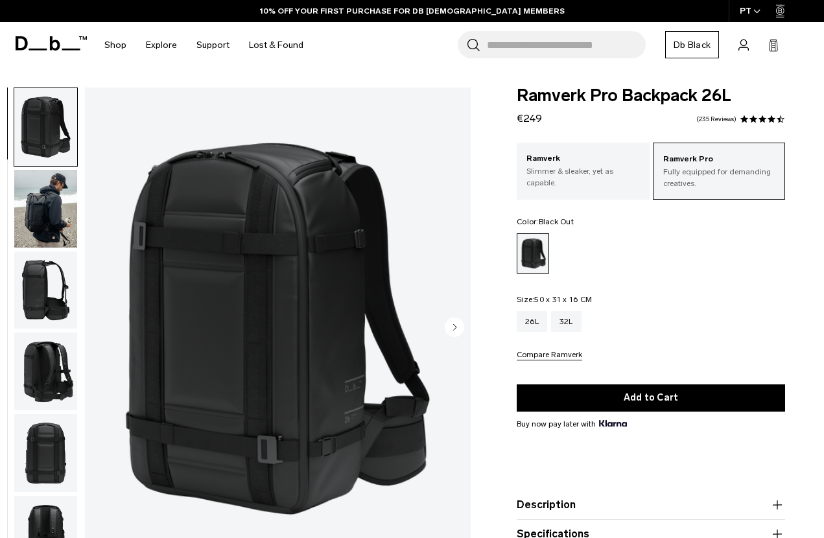
click at [54, 277] on img "button" at bounding box center [45, 291] width 63 height 78
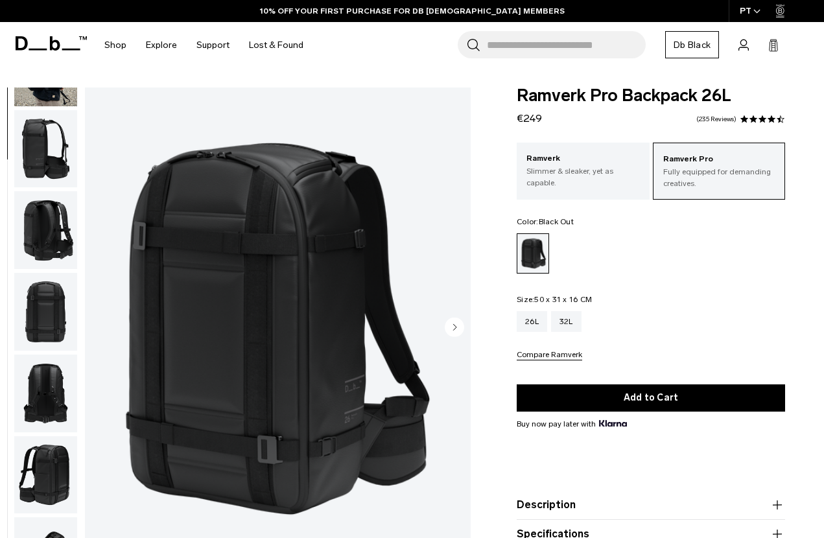
scroll to position [165, 0]
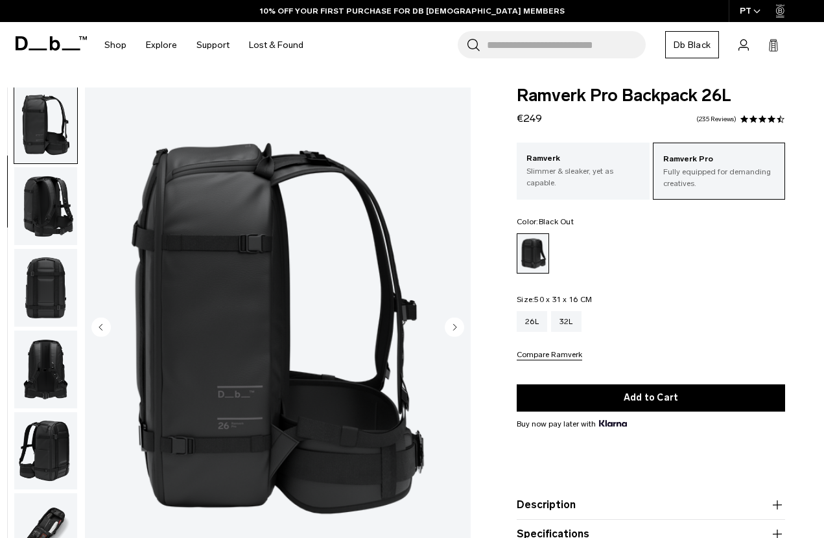
click at [54, 281] on img "button" at bounding box center [45, 288] width 63 height 78
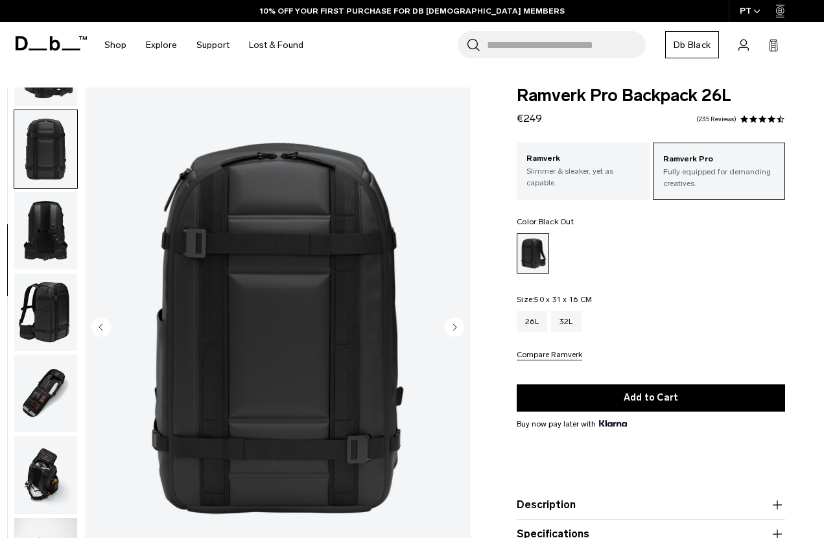
scroll to position [330, 0]
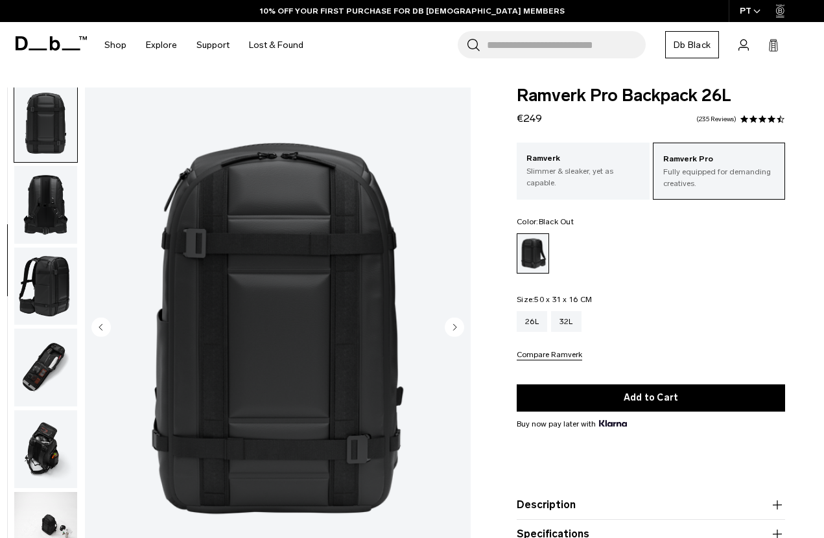
click at [60, 362] on img "button" at bounding box center [45, 368] width 63 height 78
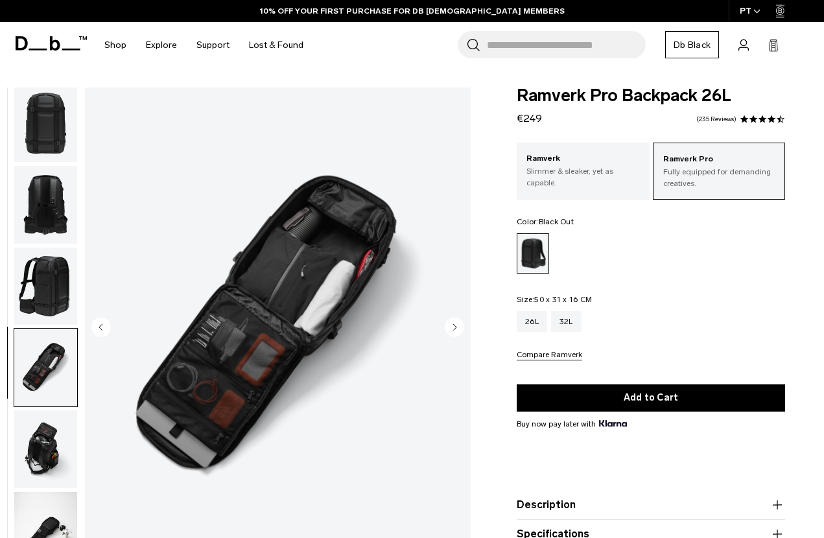
scroll to position [578, 0]
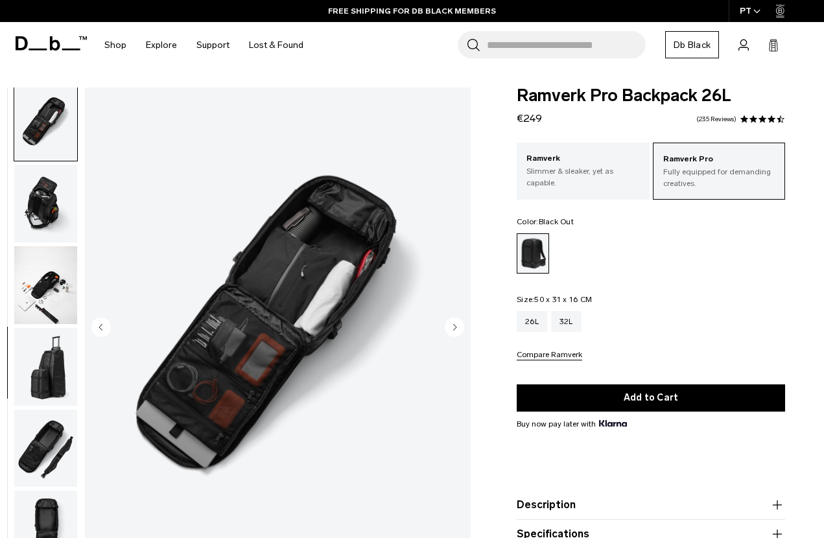
click at [61, 364] on img "button" at bounding box center [45, 367] width 63 height 78
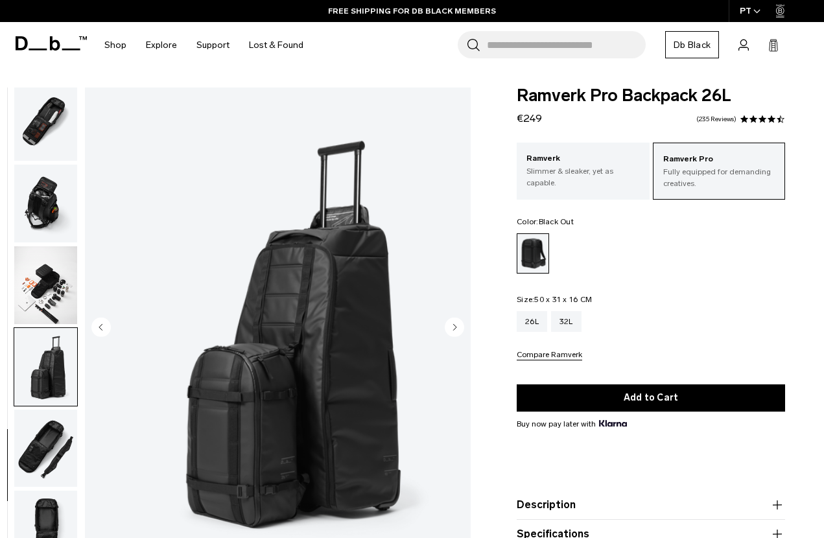
scroll to position [588, 0]
click at [53, 395] on img "button" at bounding box center [45, 367] width 63 height 78
click at [50, 434] on img "button" at bounding box center [45, 449] width 63 height 78
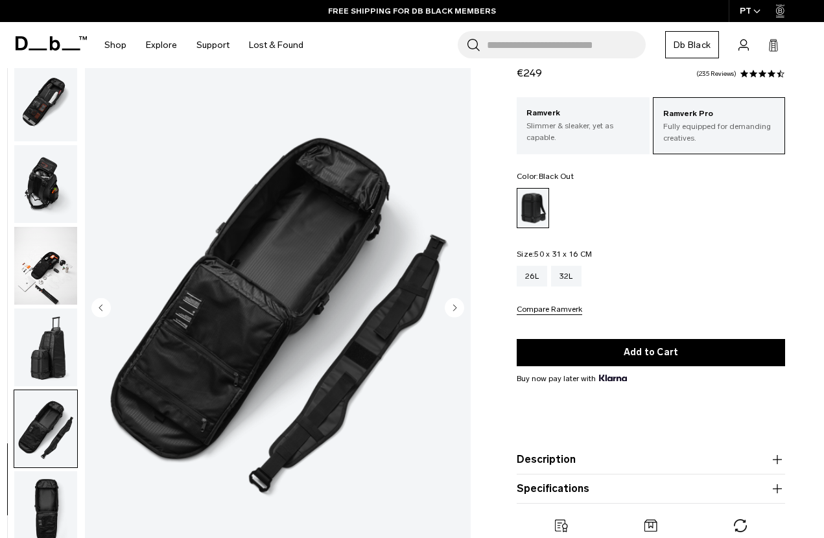
scroll to position [49, 0]
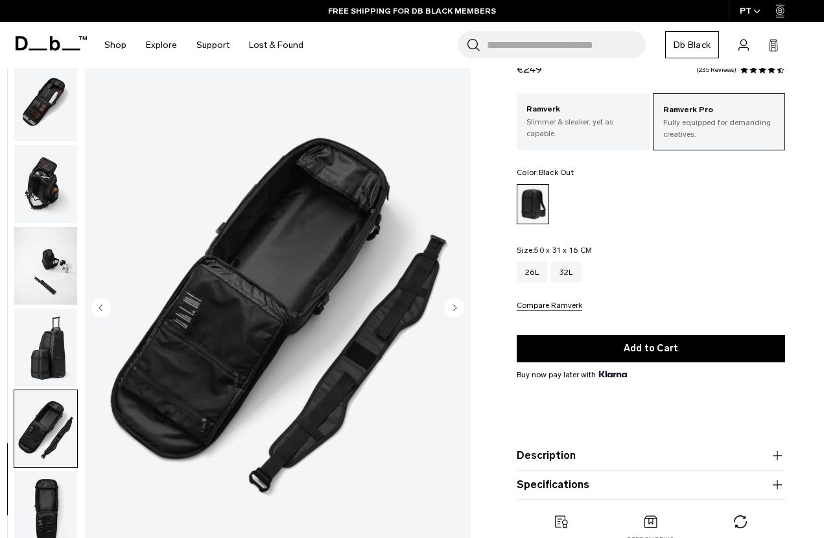
click at [36, 510] on img "button" at bounding box center [45, 510] width 63 height 78
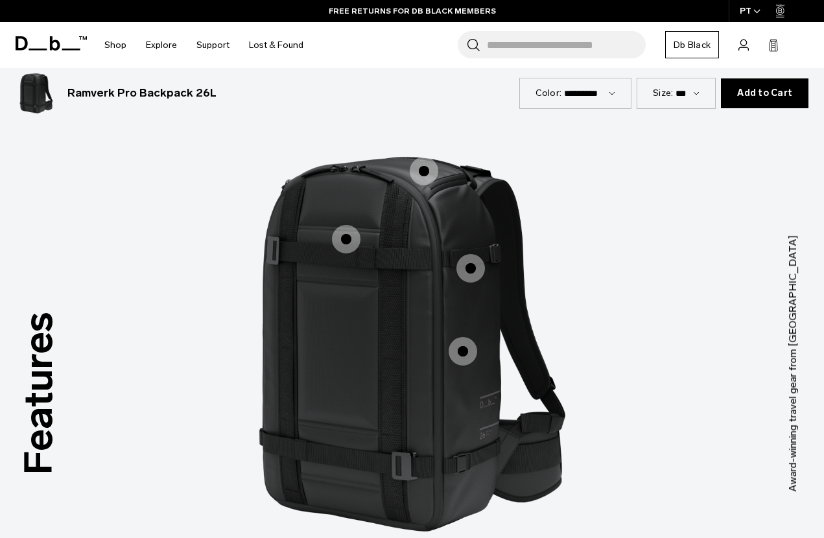
scroll to position [1015, 0]
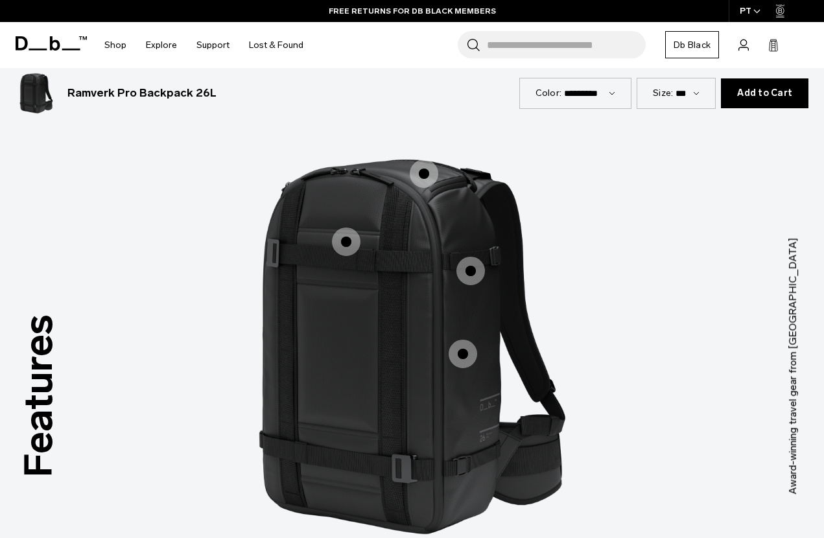
click at [344, 231] on span "1 / 3" at bounding box center [346, 242] width 29 height 29
click at [349, 228] on span "1 / 3" at bounding box center [346, 242] width 29 height 29
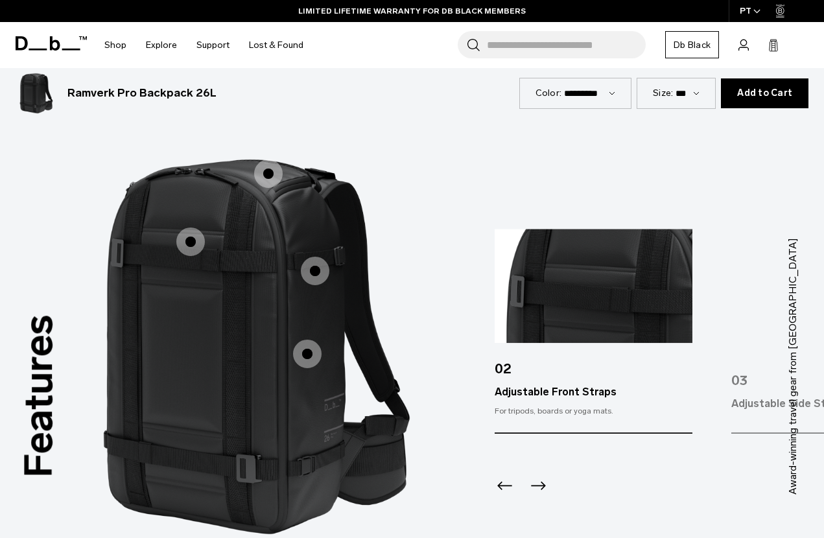
click at [320, 257] on span "1 / 3" at bounding box center [315, 271] width 29 height 29
click at [319, 257] on span "1 / 3" at bounding box center [315, 271] width 29 height 29
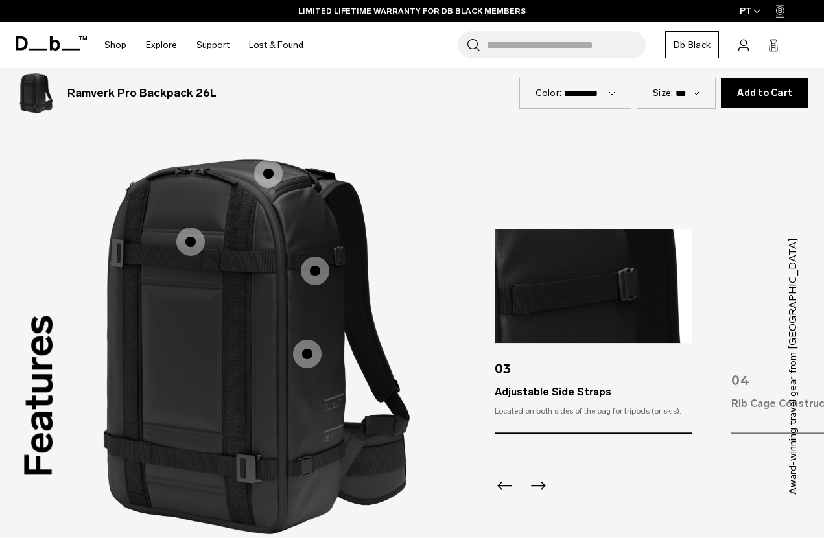
click at [269, 159] on span "1 / 3" at bounding box center [268, 173] width 29 height 29
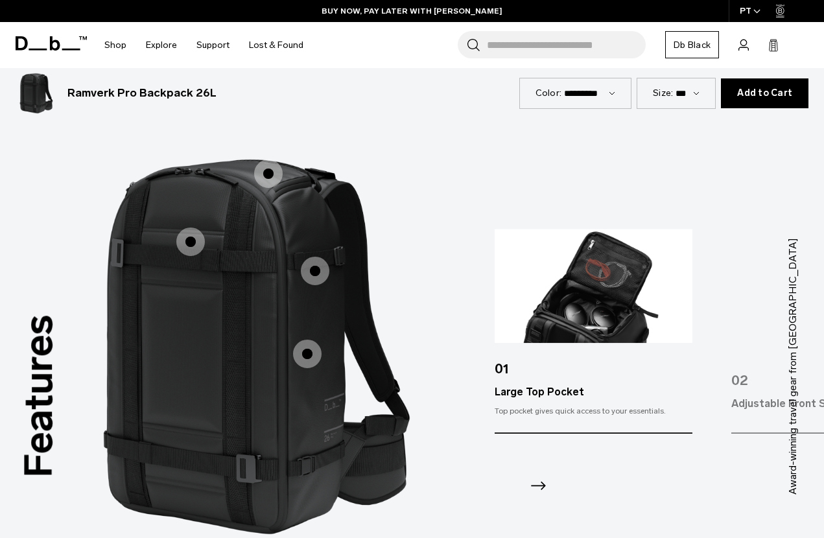
click at [304, 340] on span "1 / 3" at bounding box center [307, 354] width 29 height 29
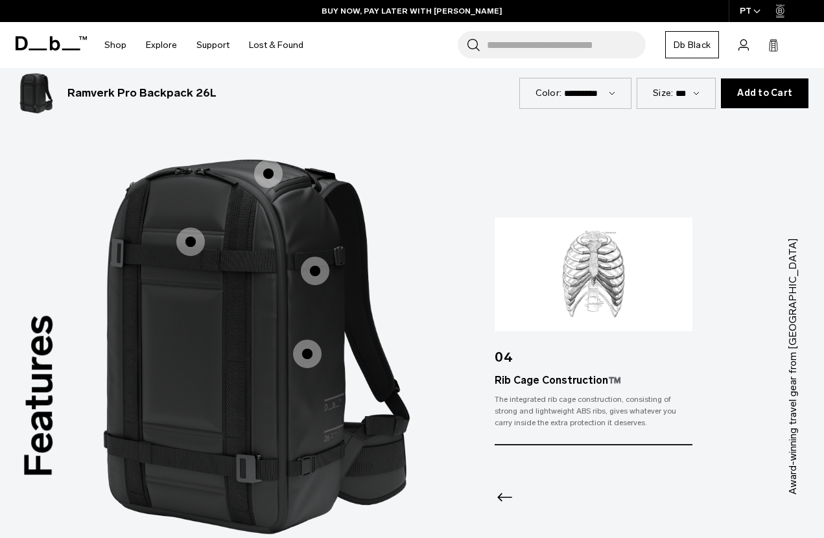
click at [304, 340] on span "1 / 3" at bounding box center [307, 354] width 29 height 29
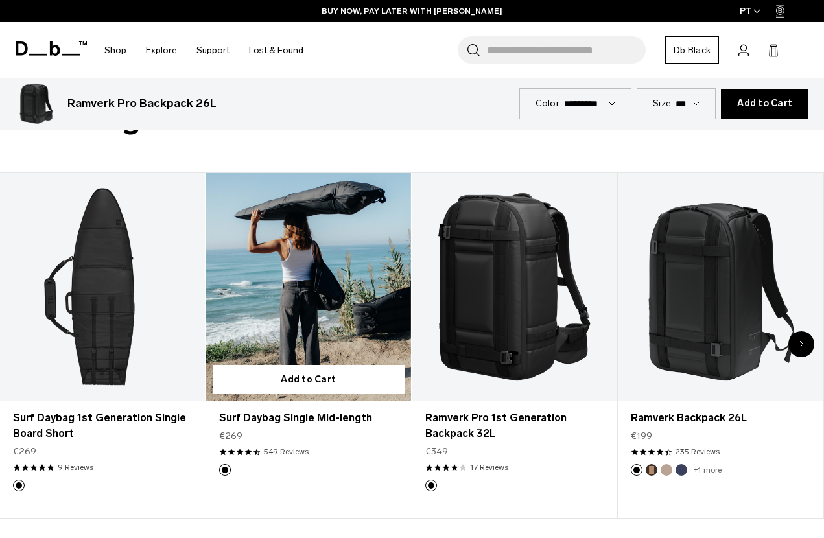
scroll to position [1631, 0]
